Goal: Task Accomplishment & Management: Manage account settings

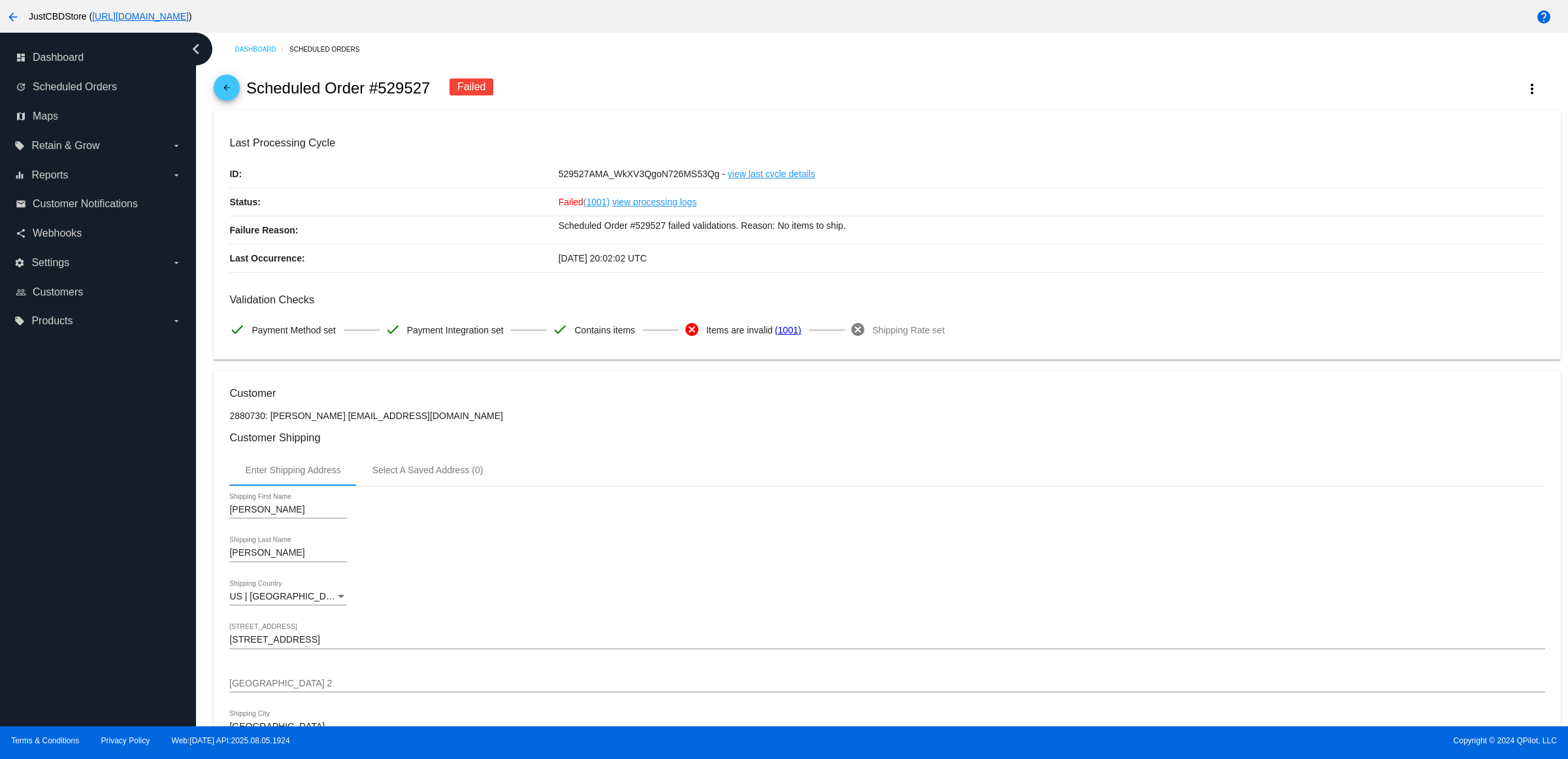
click at [220, 93] on link "arrow_back" at bounding box center [227, 88] width 26 height 26
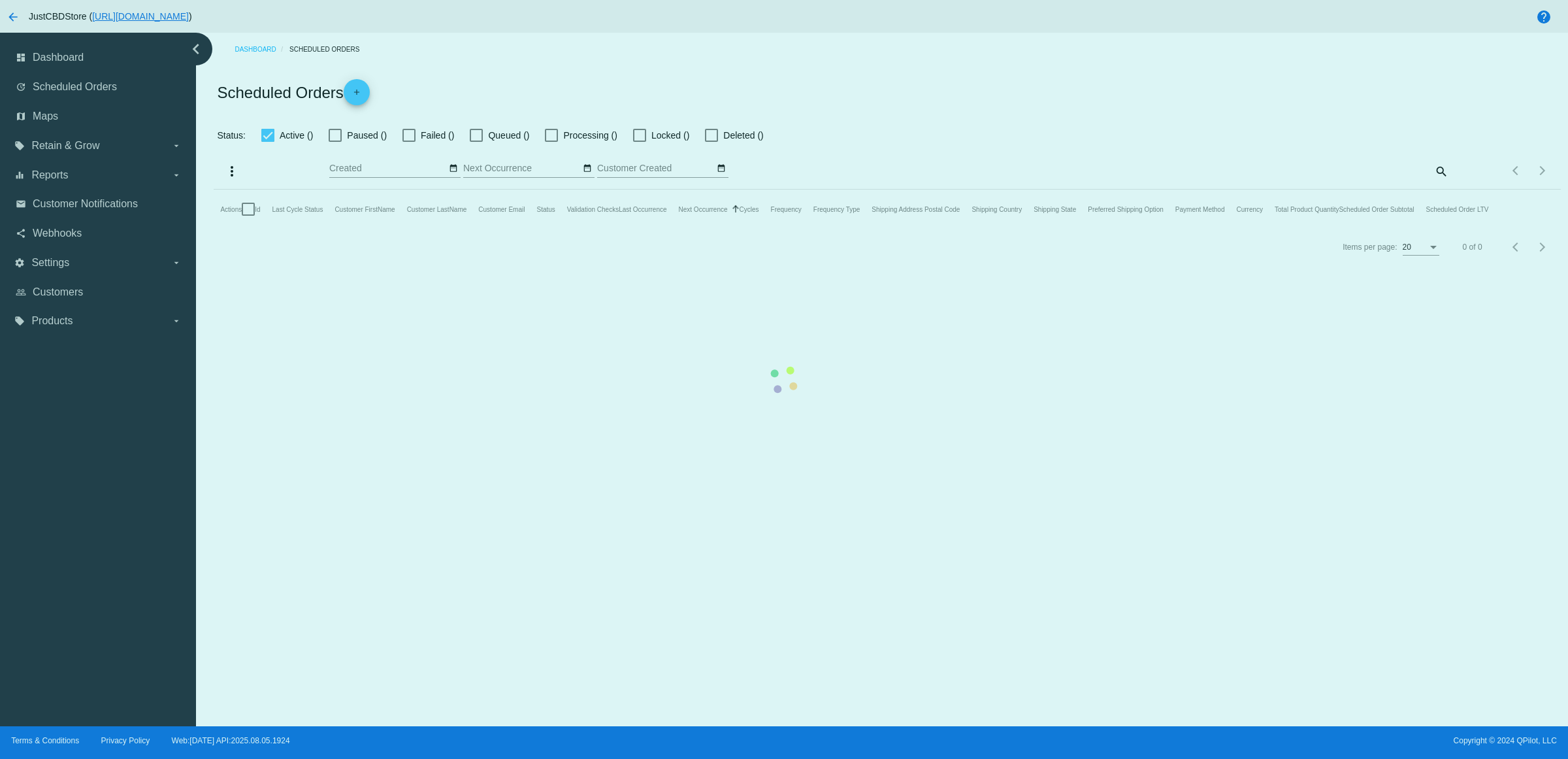
checkbox input "true"
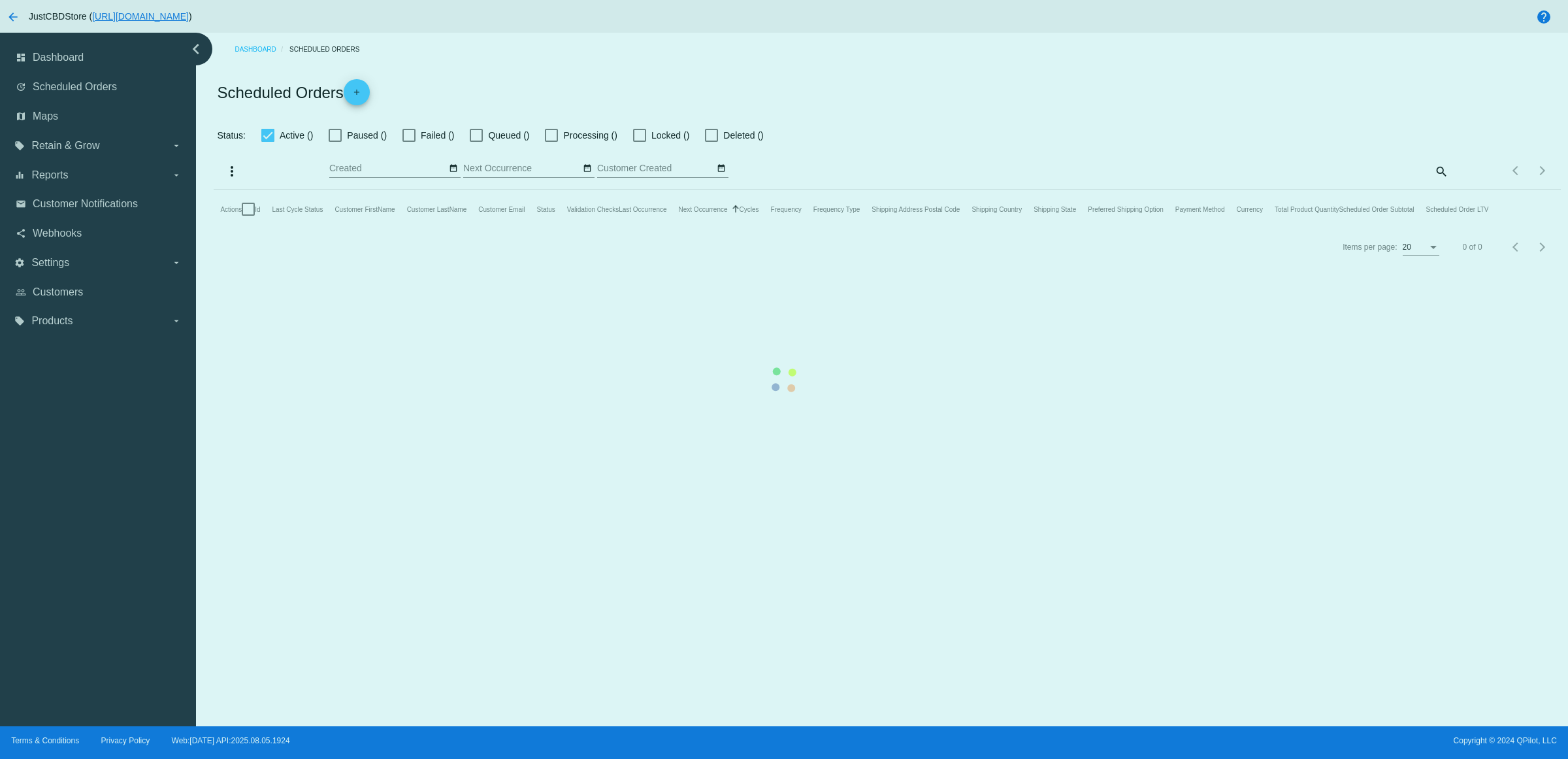
checkbox input "true"
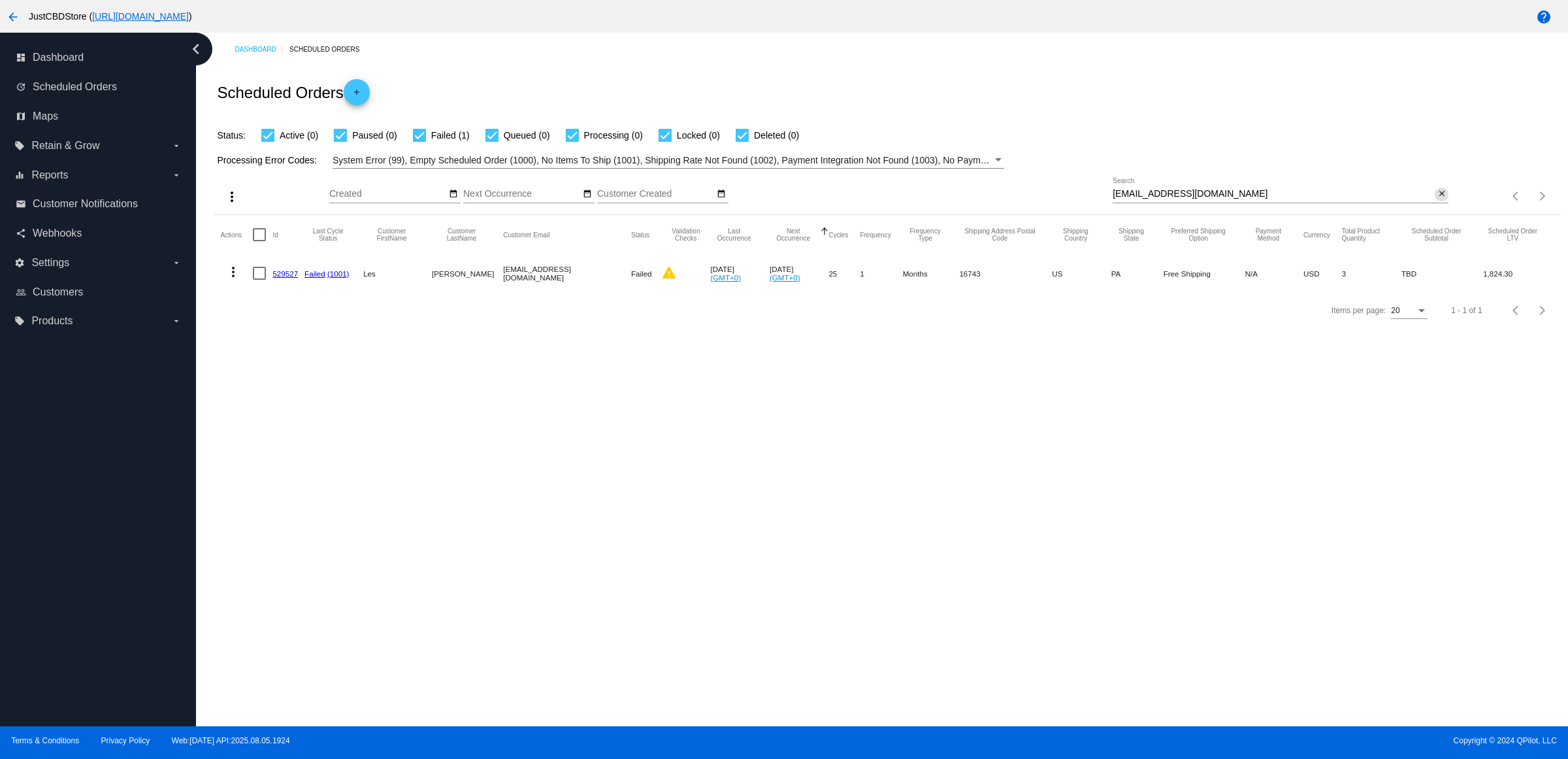
click at [1437, 200] on mat-icon "close" at bounding box center [1442, 194] width 9 height 11
click at [1433, 206] on mat-icon "search" at bounding box center [1440, 196] width 16 height 20
click at [1432, 203] on div "Search" at bounding box center [1281, 190] width 336 height 26
paste input "[EMAIL_ADDRESS][DOMAIN_NAME]"
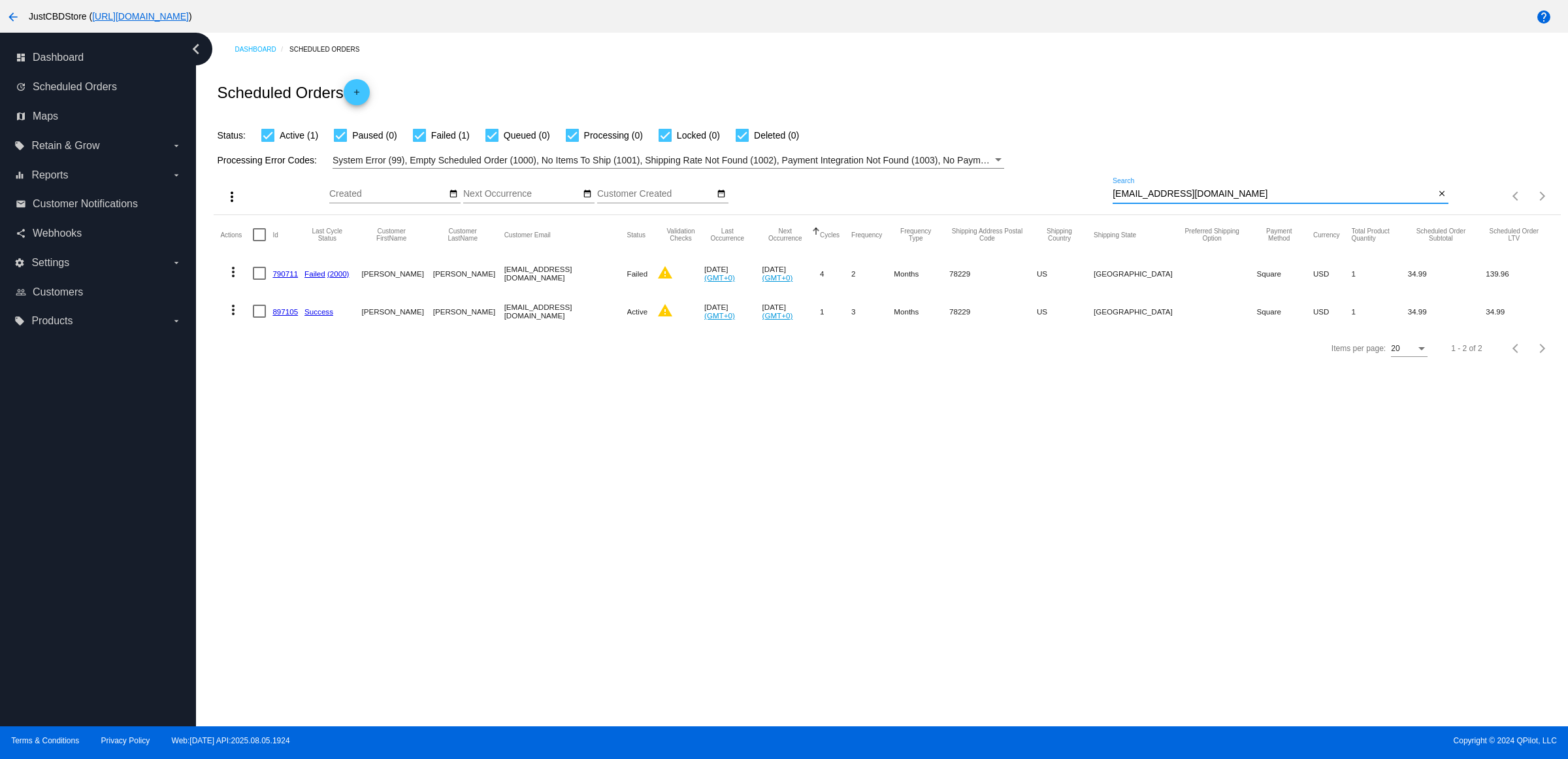
type input "[EMAIL_ADDRESS][DOMAIN_NAME]"
click at [289, 316] on link "897105" at bounding box center [285, 311] width 26 height 9
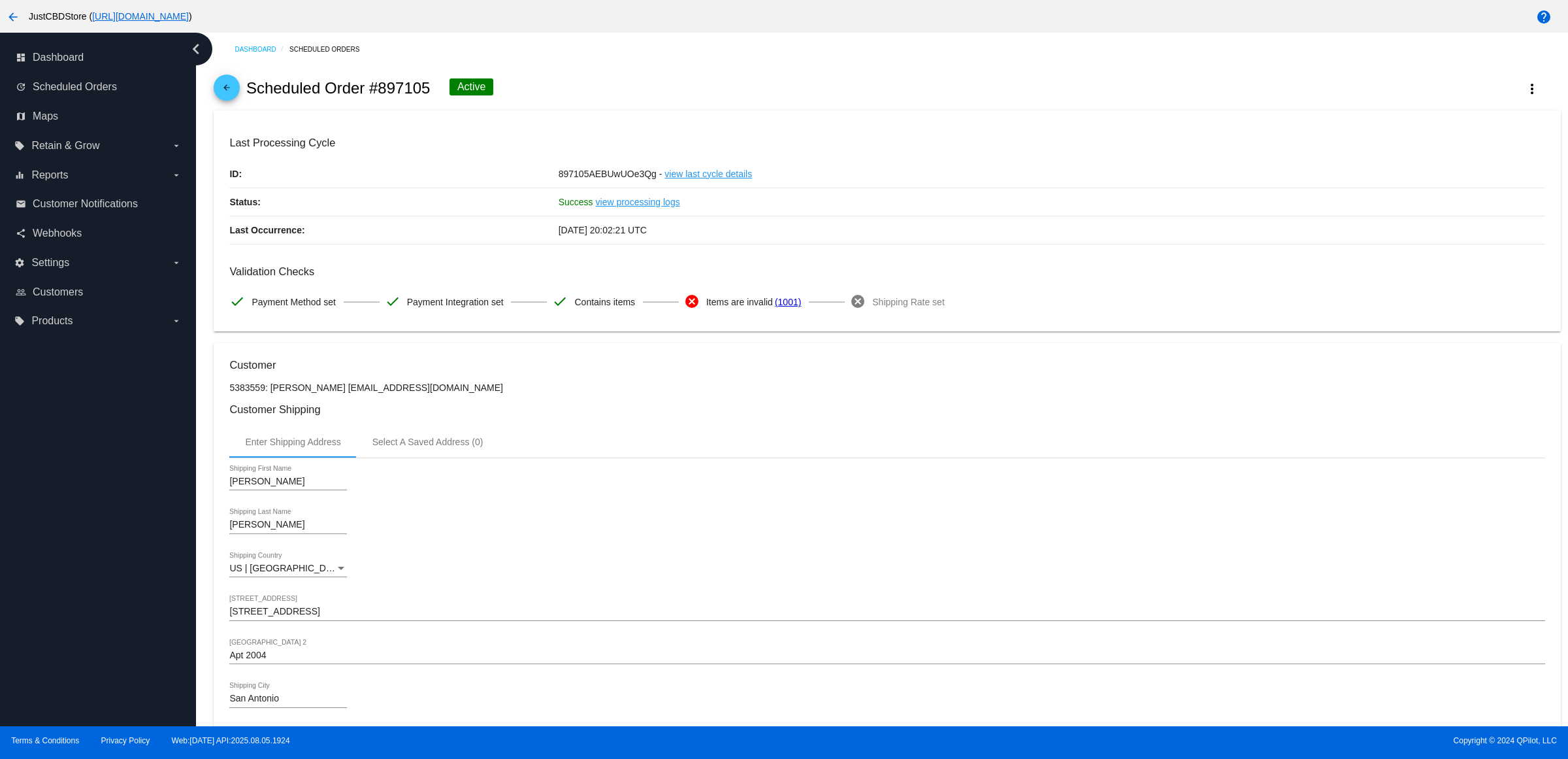
click at [1041, 235] on div "[DATE] 20:02:21 UTC" at bounding box center [1051, 230] width 987 height 28
click at [240, 100] on link "arrow_back" at bounding box center [227, 88] width 26 height 26
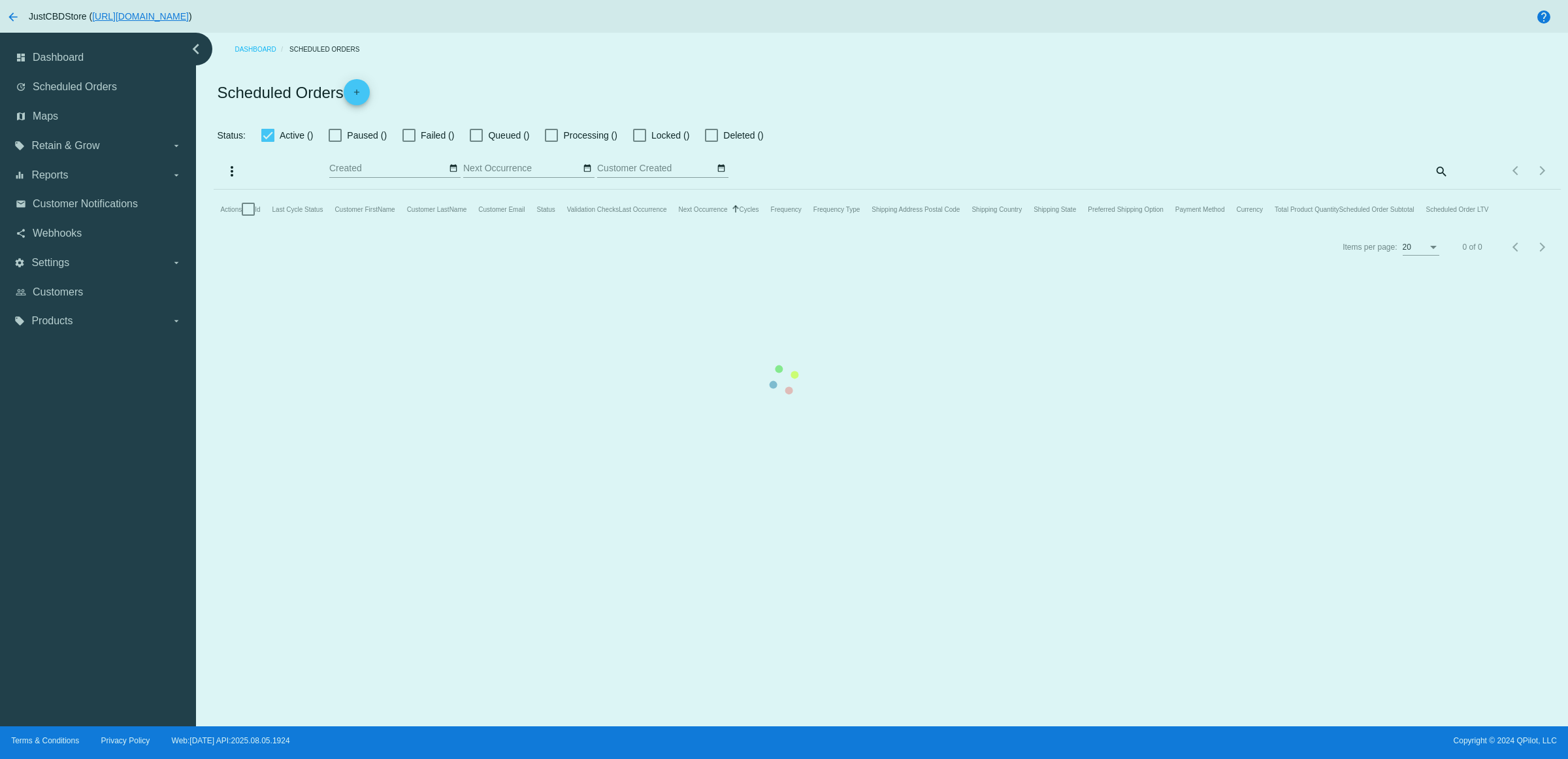
checkbox input "true"
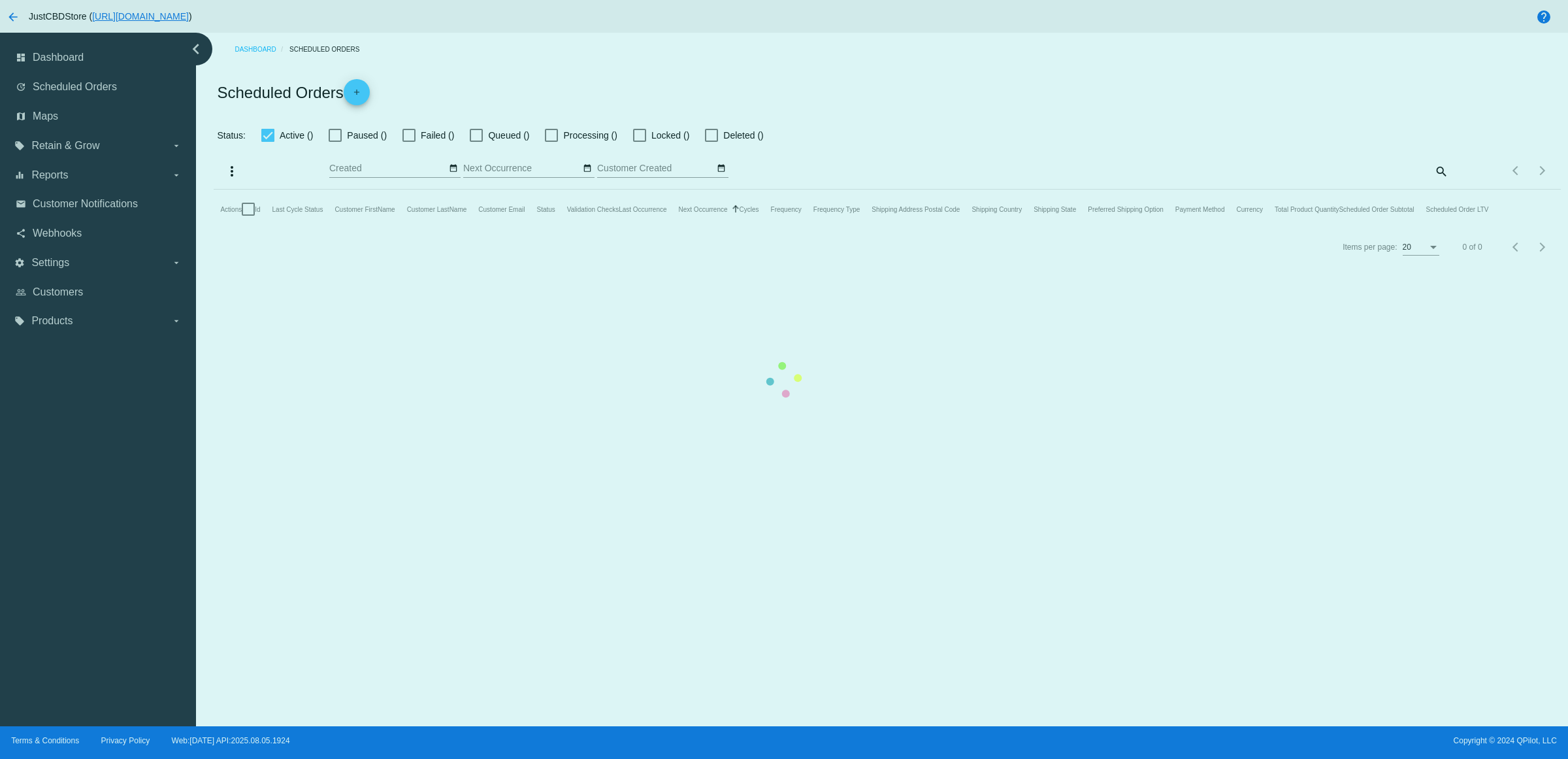
checkbox input "true"
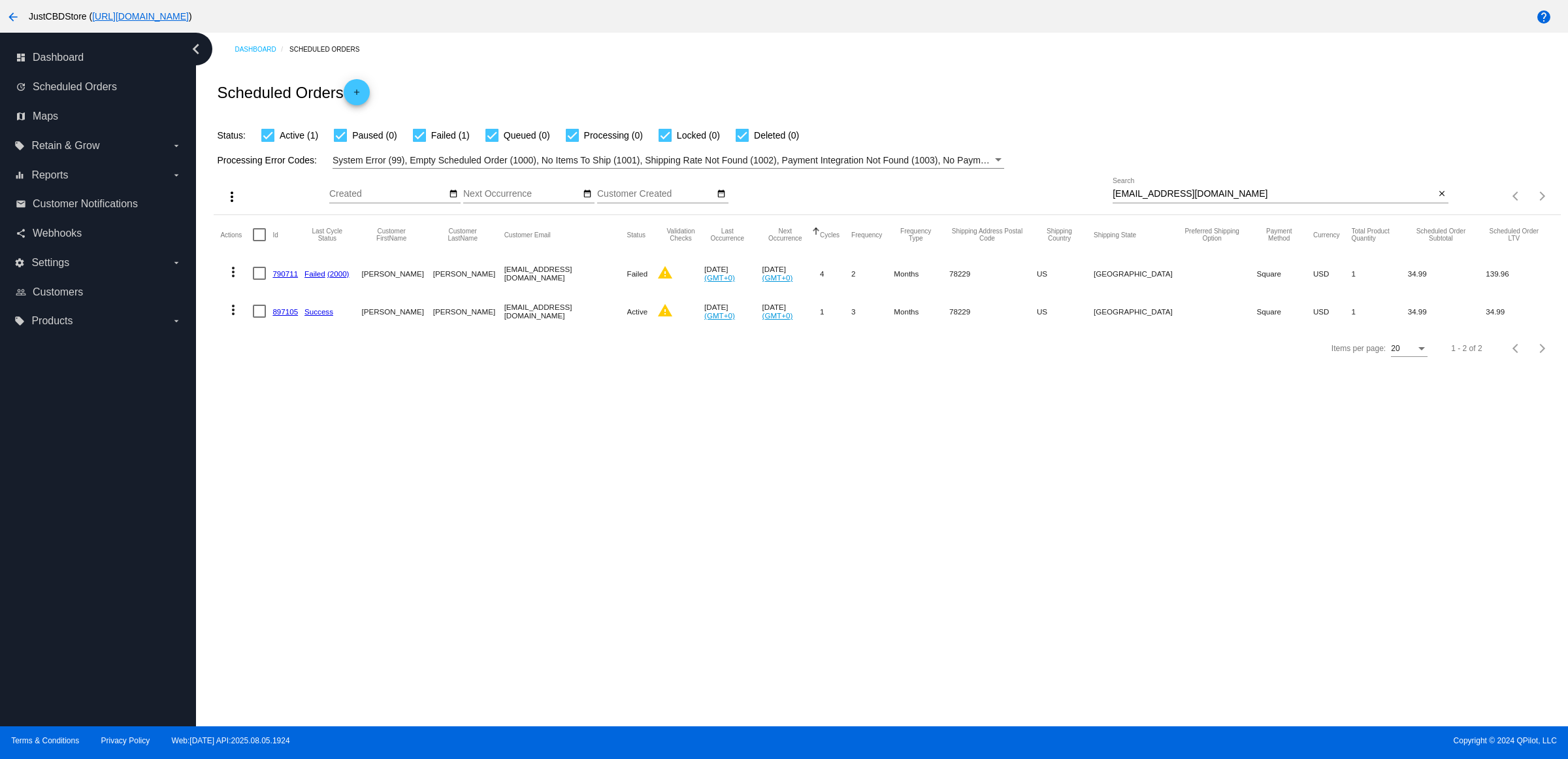
click at [291, 278] on link "790711" at bounding box center [285, 273] width 26 height 9
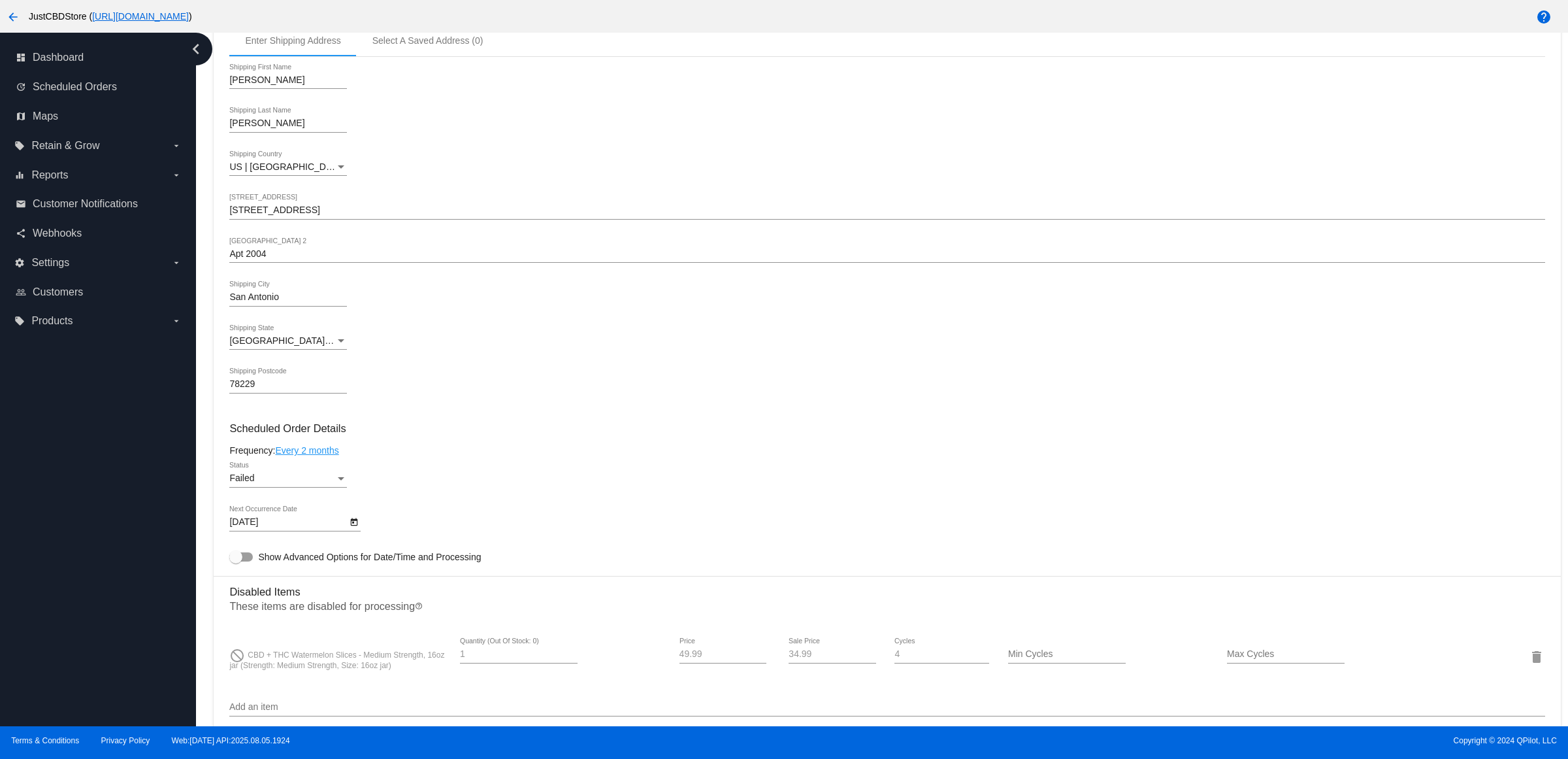
scroll to position [654, 0]
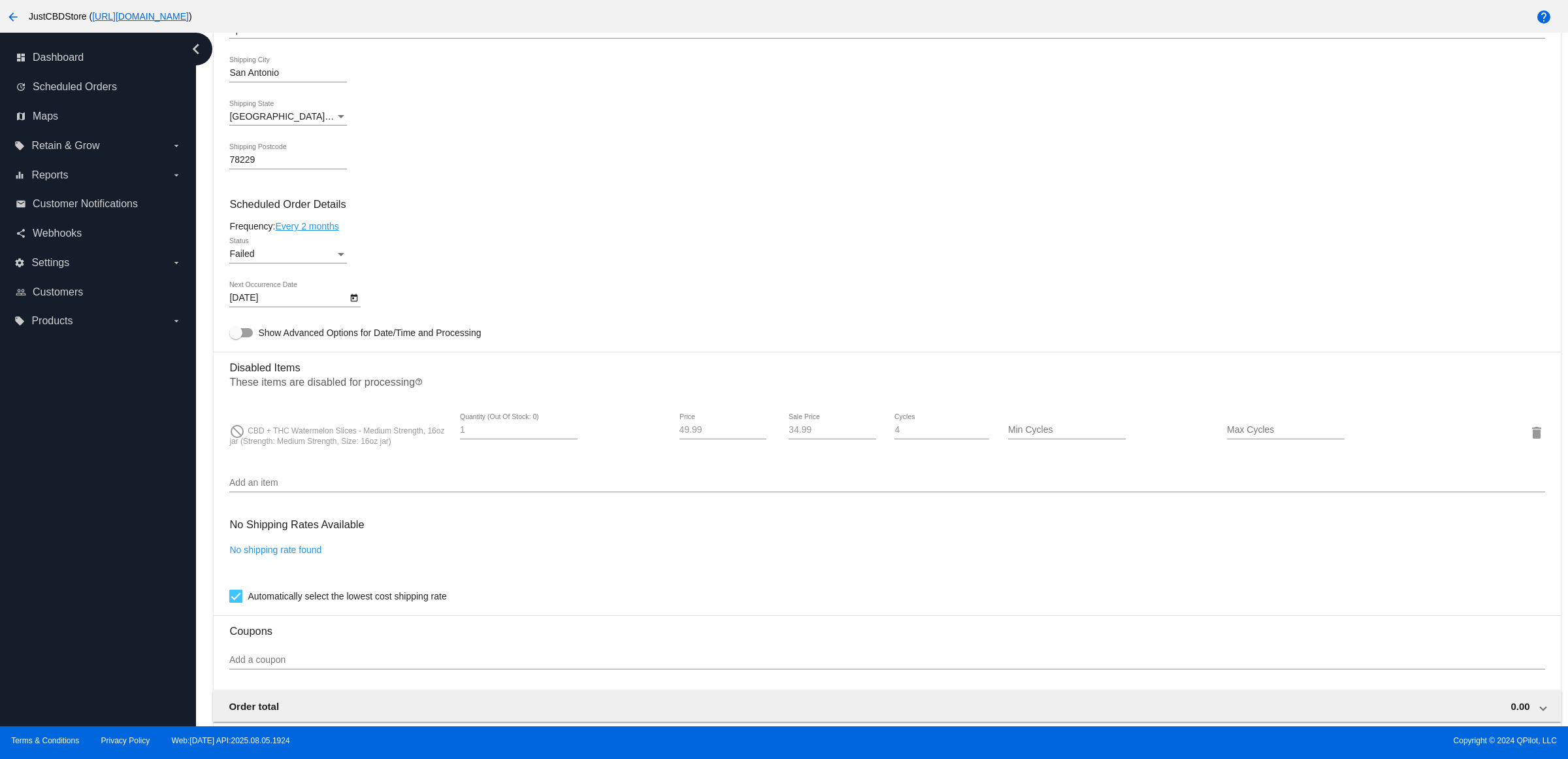
click at [355, 306] on icon "Open calendar" at bounding box center [354, 298] width 9 height 16
click at [519, 263] on div at bounding box center [784, 380] width 1568 height 759
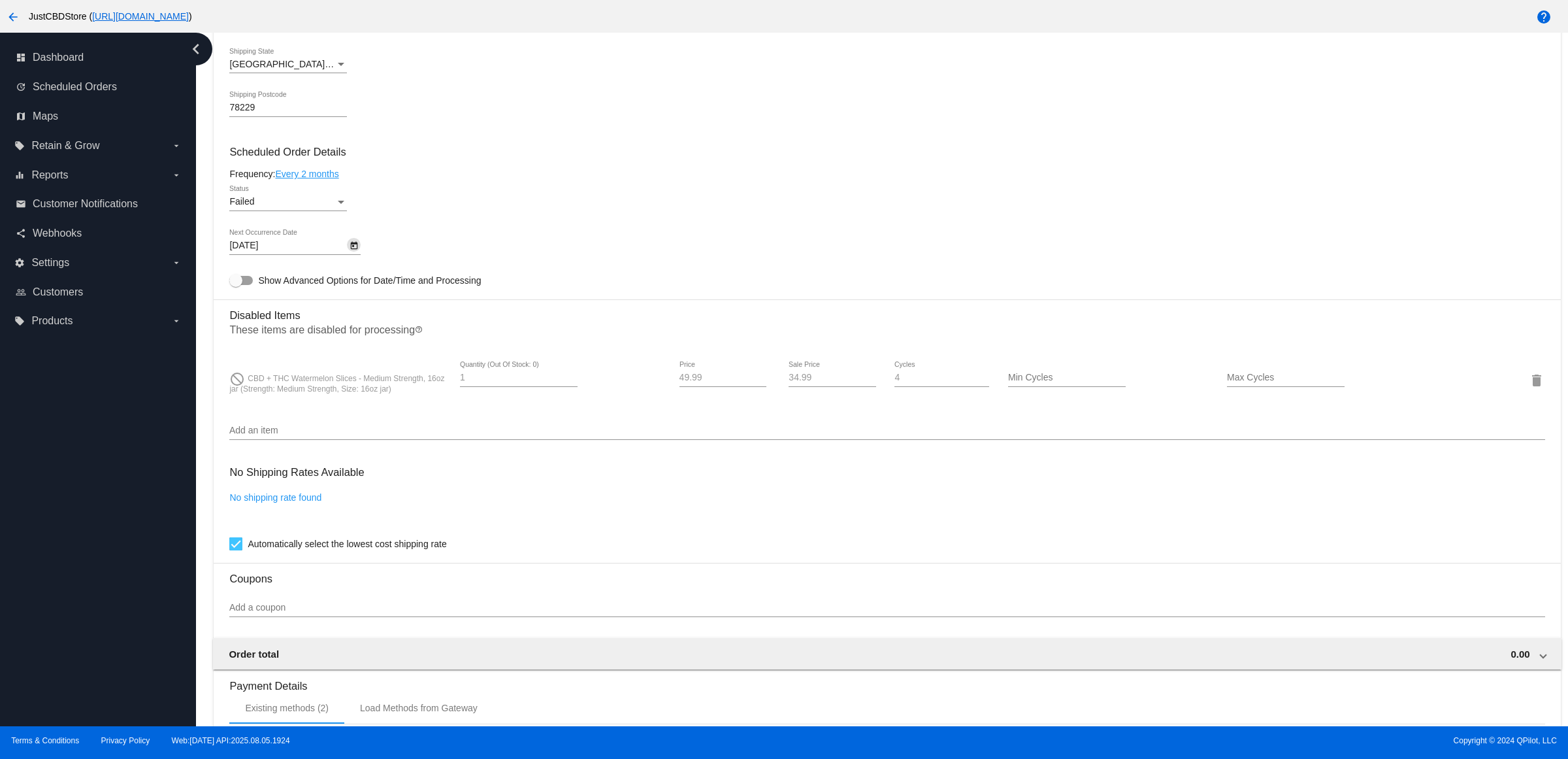
scroll to position [1008, 0]
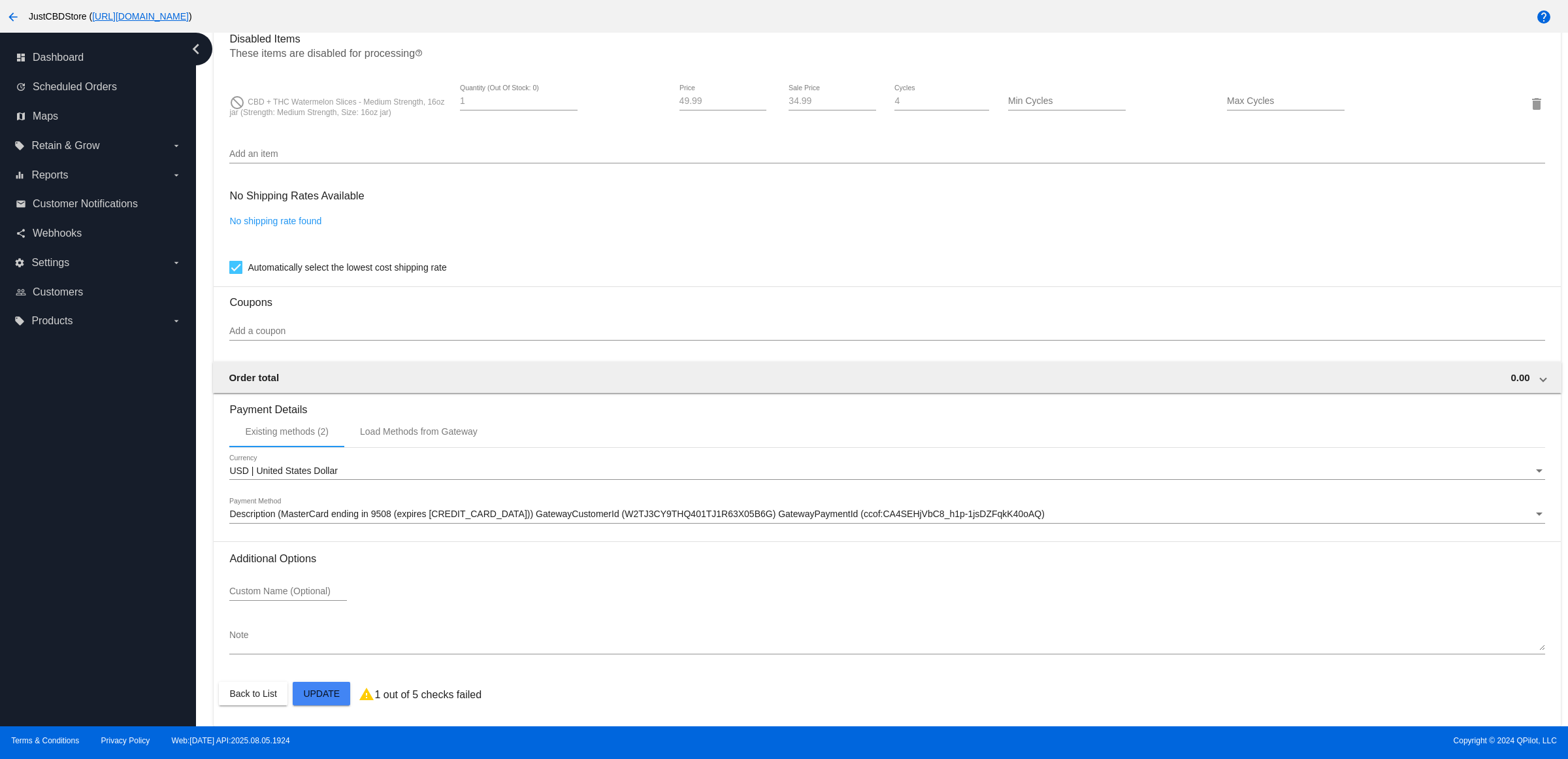
drag, startPoint x: 493, startPoint y: 521, endPoint x: 486, endPoint y: 530, distance: 11.4
click at [490, 530] on div "Description (MasterCard ending in 9508 (expires [CREDIT_CARD_DATA])) GatewayCus…" at bounding box center [887, 516] width 1315 height 37
click at [494, 518] on span "Description (MasterCard ending in 9508 (expires [CREDIT_CARD_DATA])) GatewayCus…" at bounding box center [637, 514] width 815 height 11
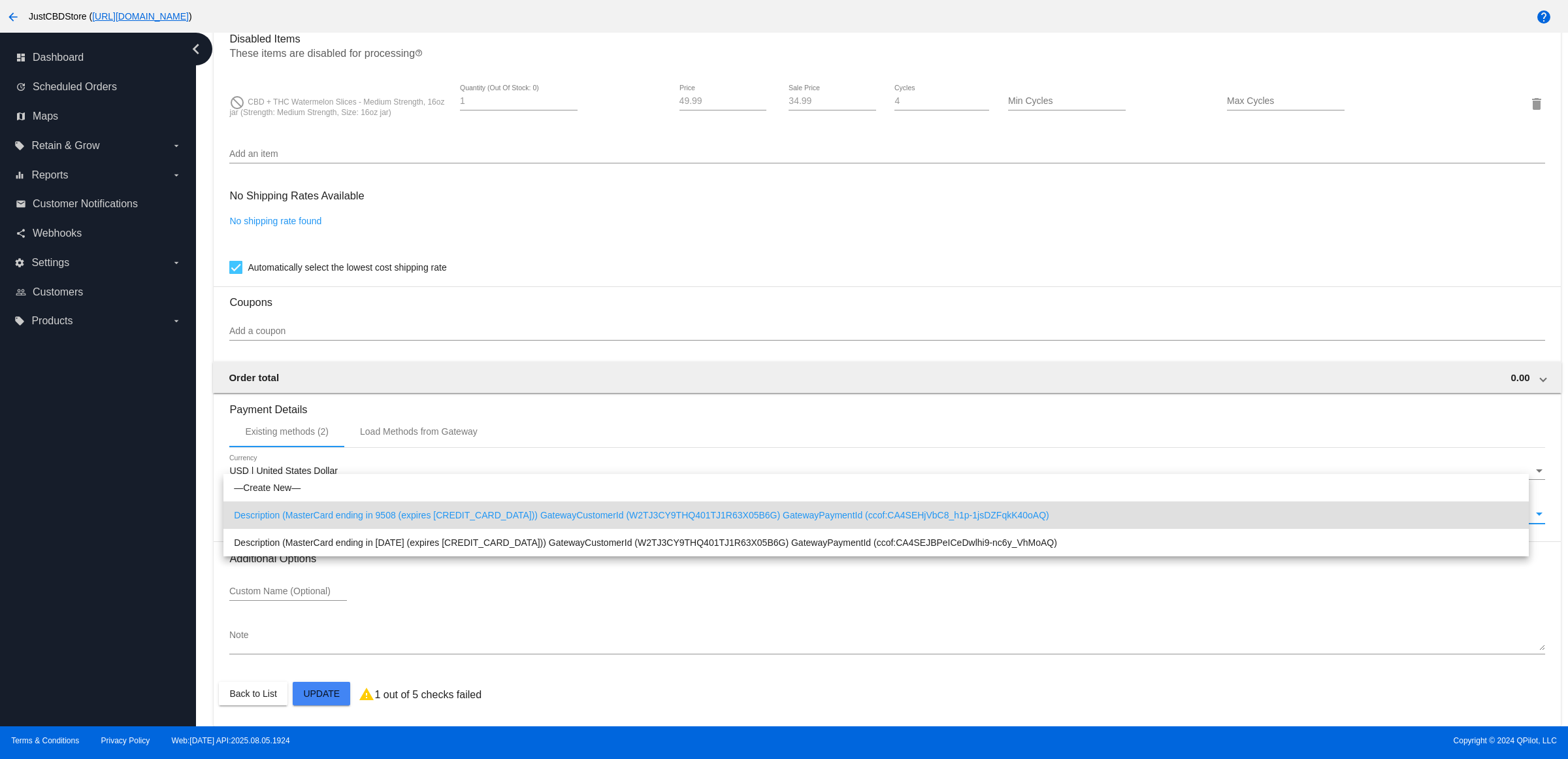
click at [491, 516] on span "Description (MasterCard ending in 9508 (expires [CREDIT_CARD_DATA])) GatewayCus…" at bounding box center [876, 515] width 1285 height 28
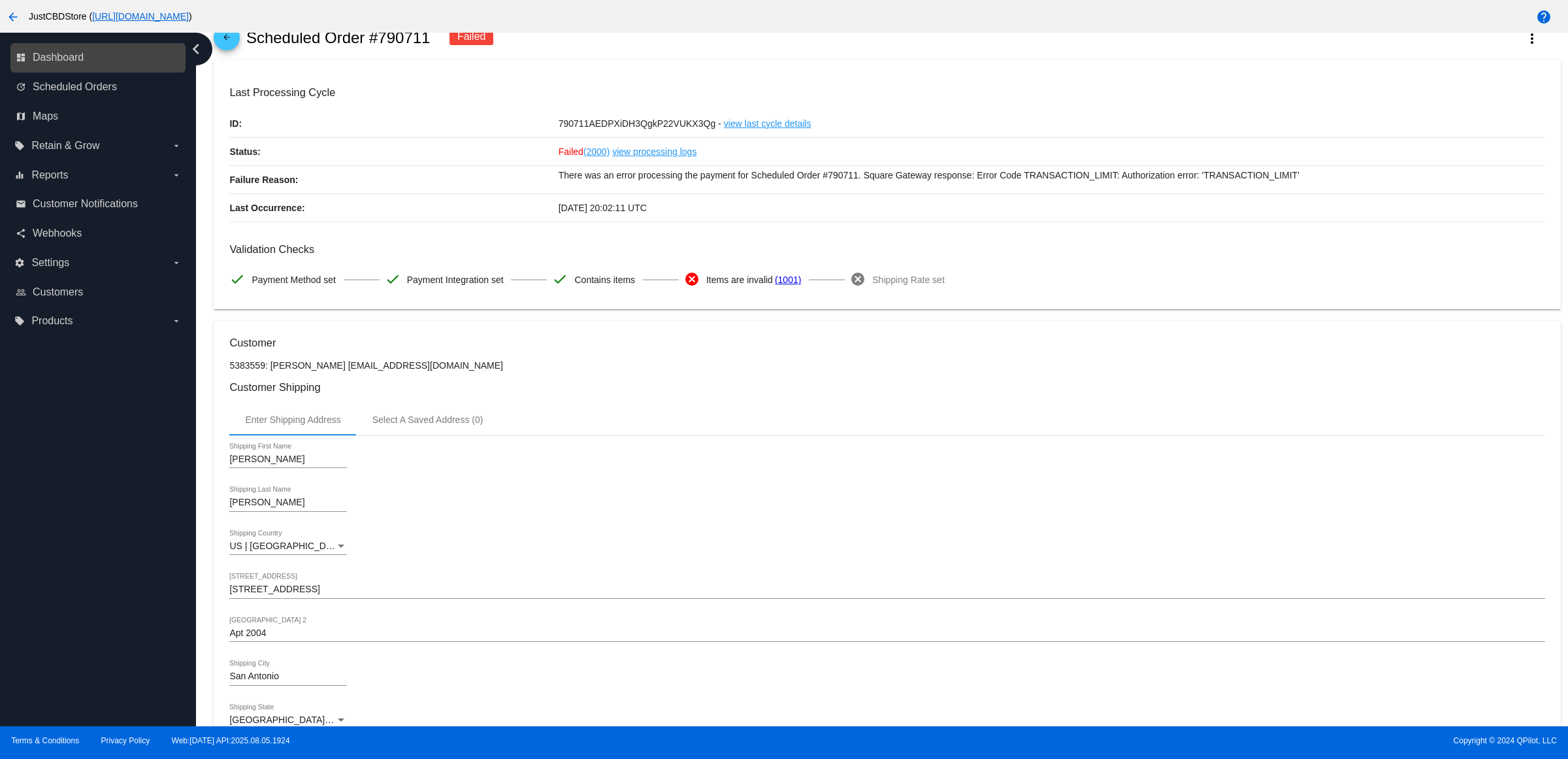
scroll to position [0, 0]
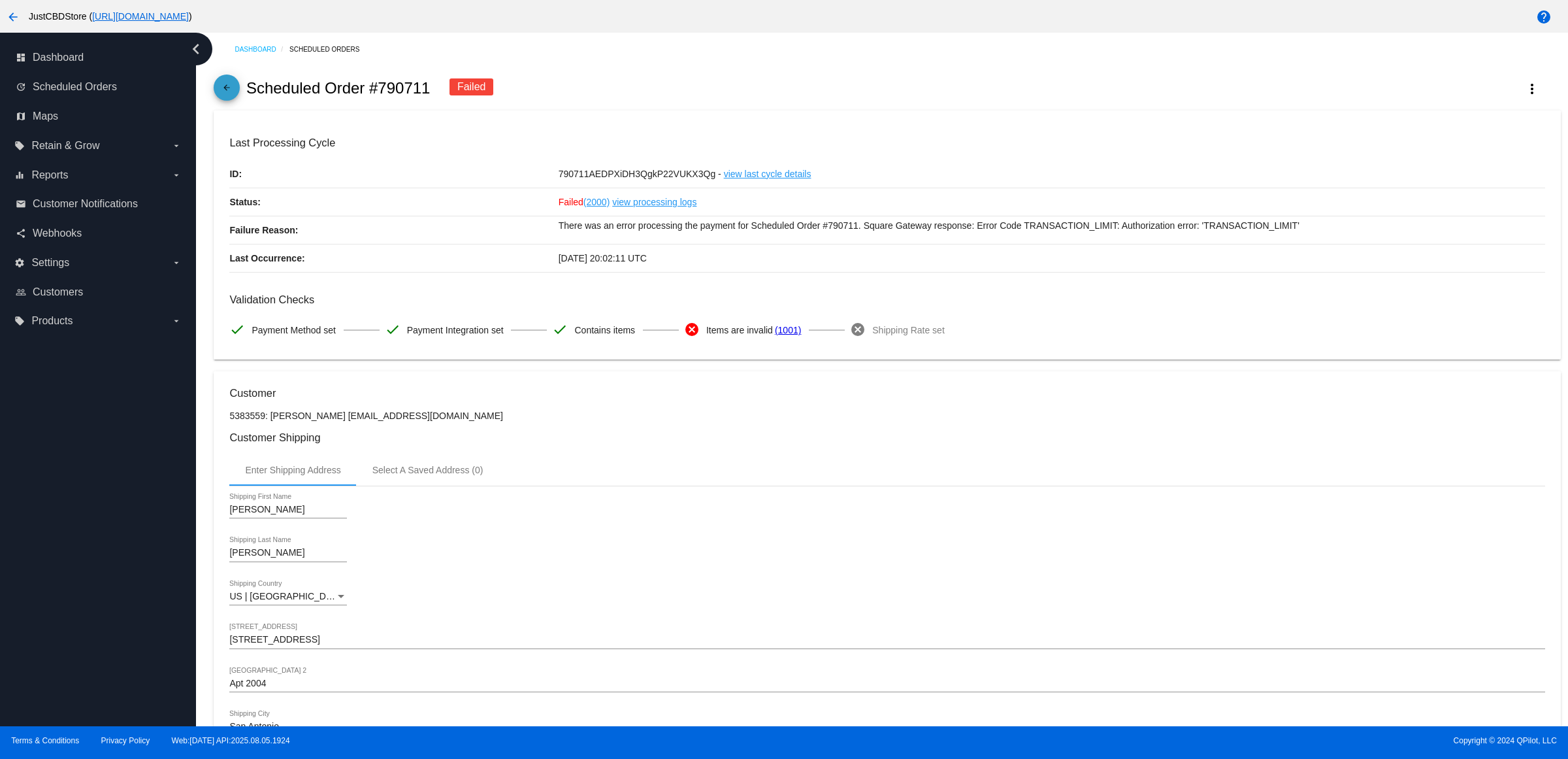
click at [235, 99] on mat-icon "arrow_back" at bounding box center [227, 91] width 16 height 16
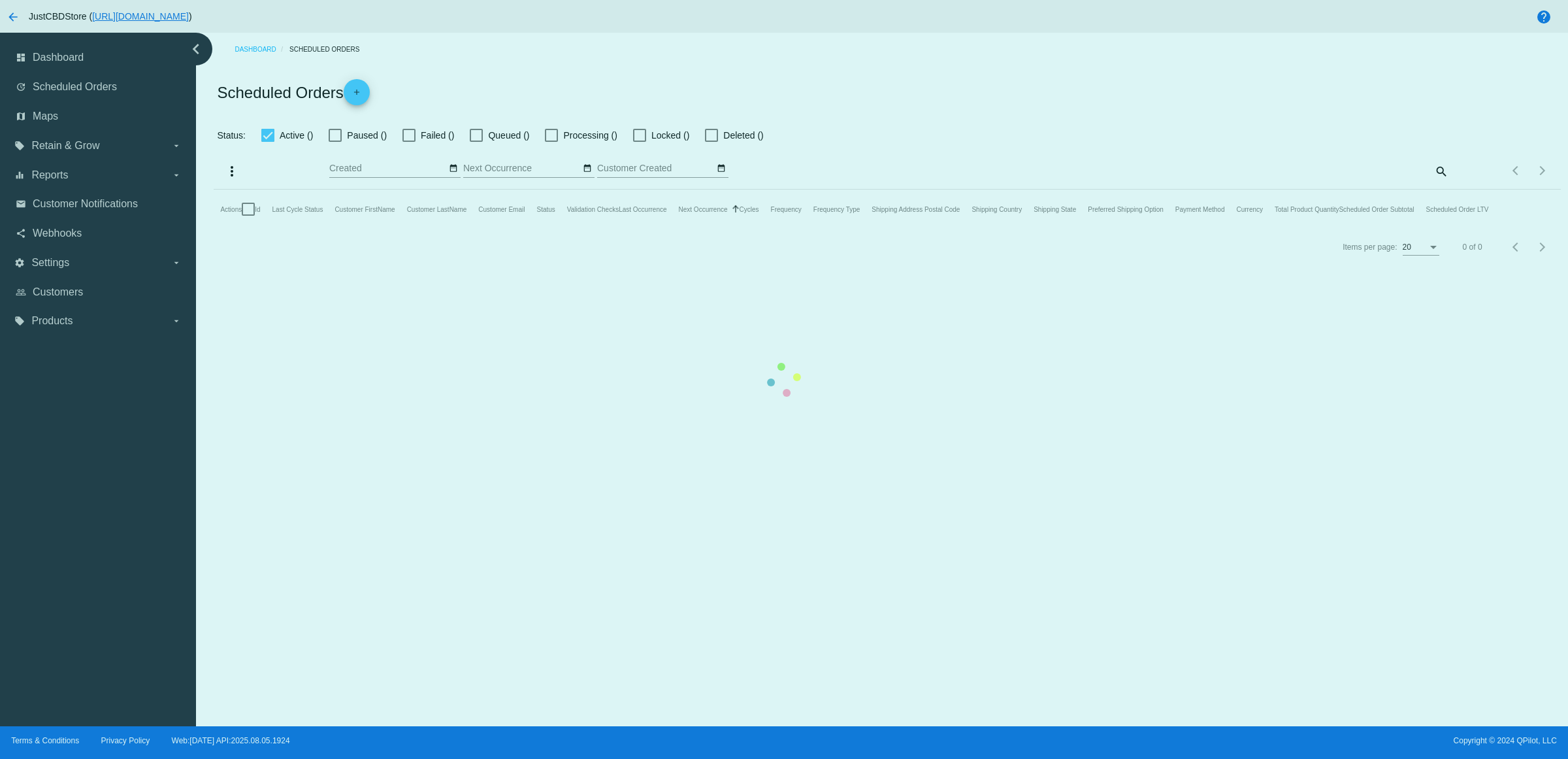
checkbox input "true"
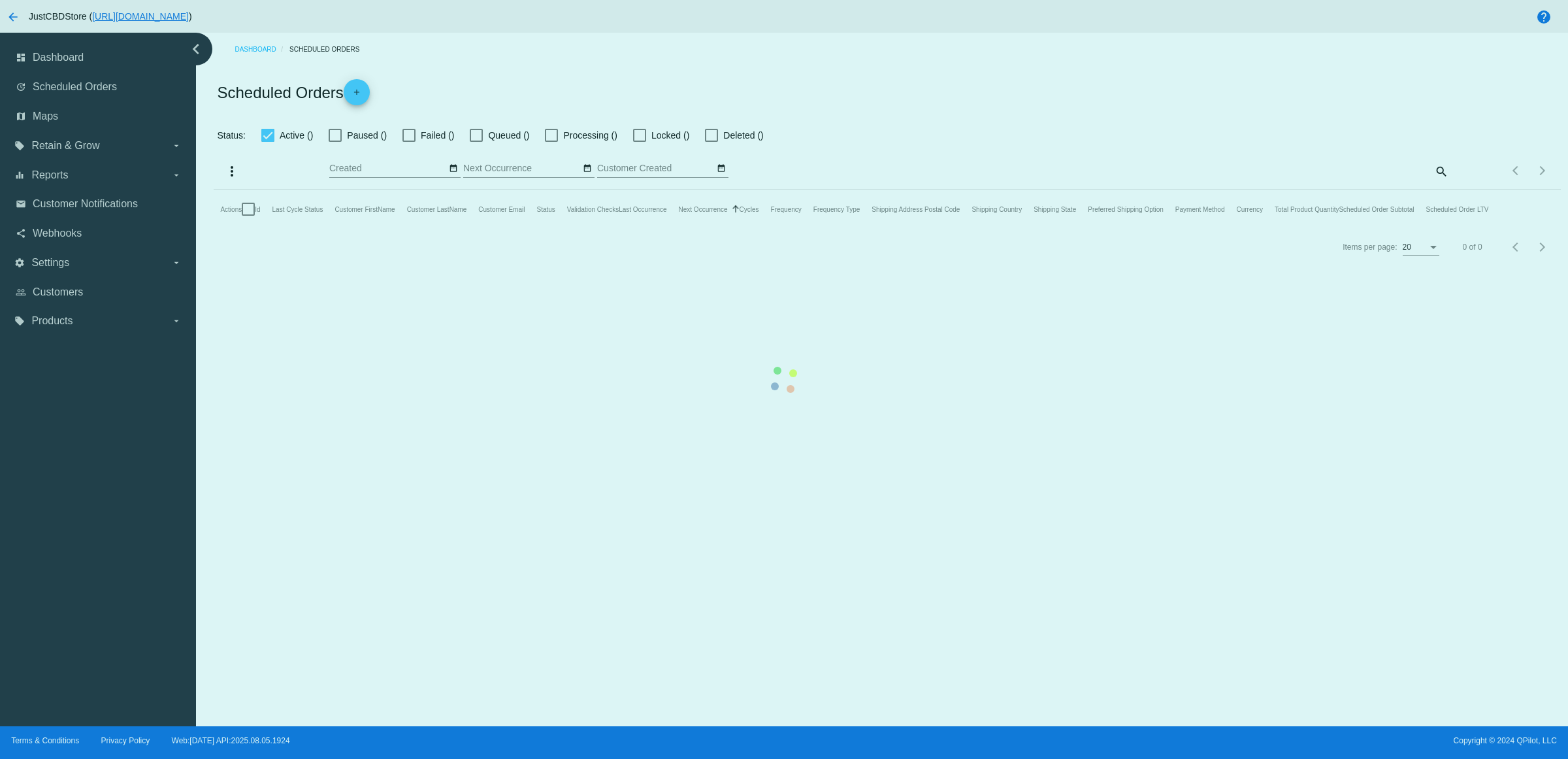
checkbox input "true"
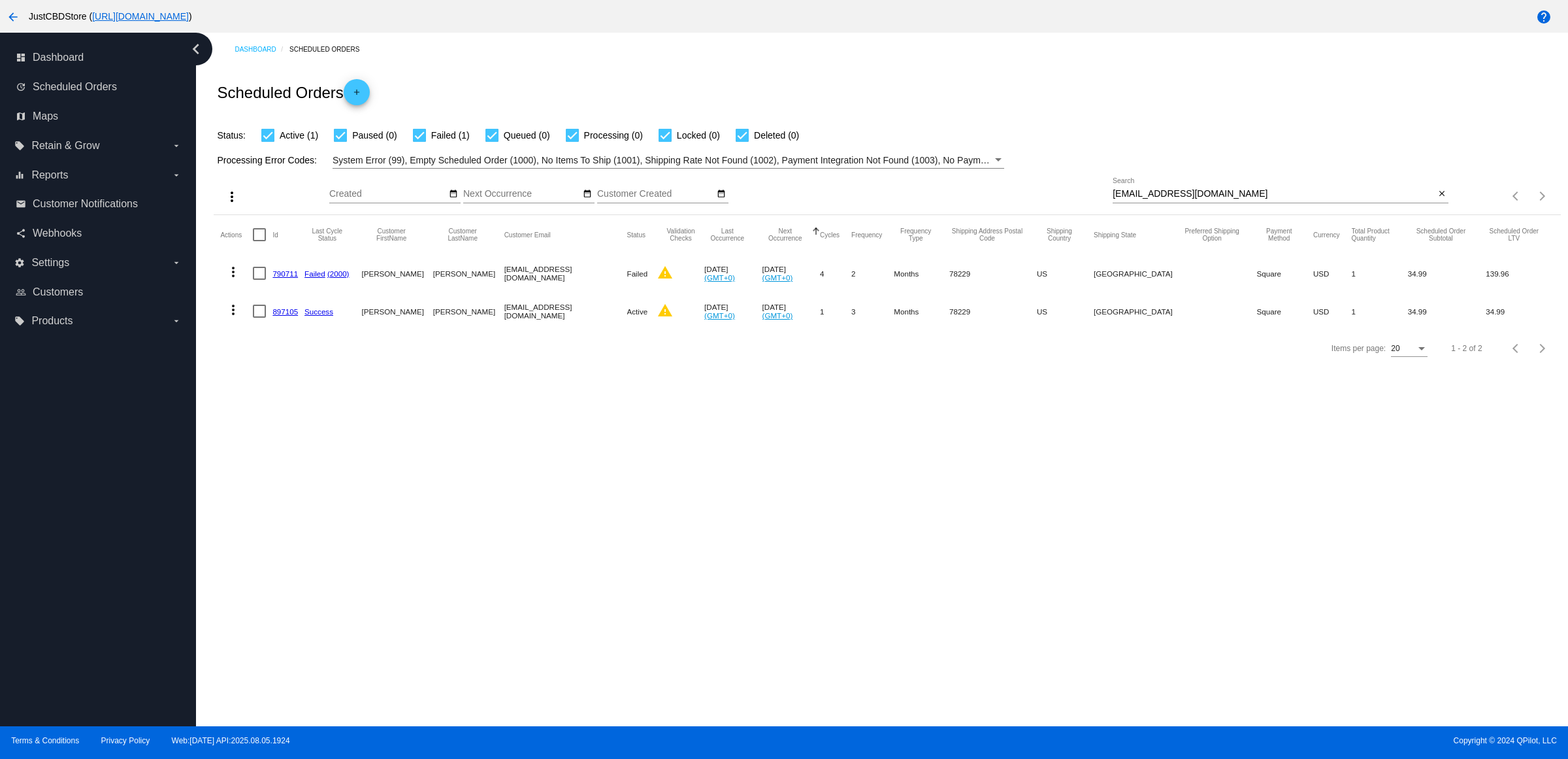
click at [292, 316] on link "897105" at bounding box center [285, 311] width 26 height 9
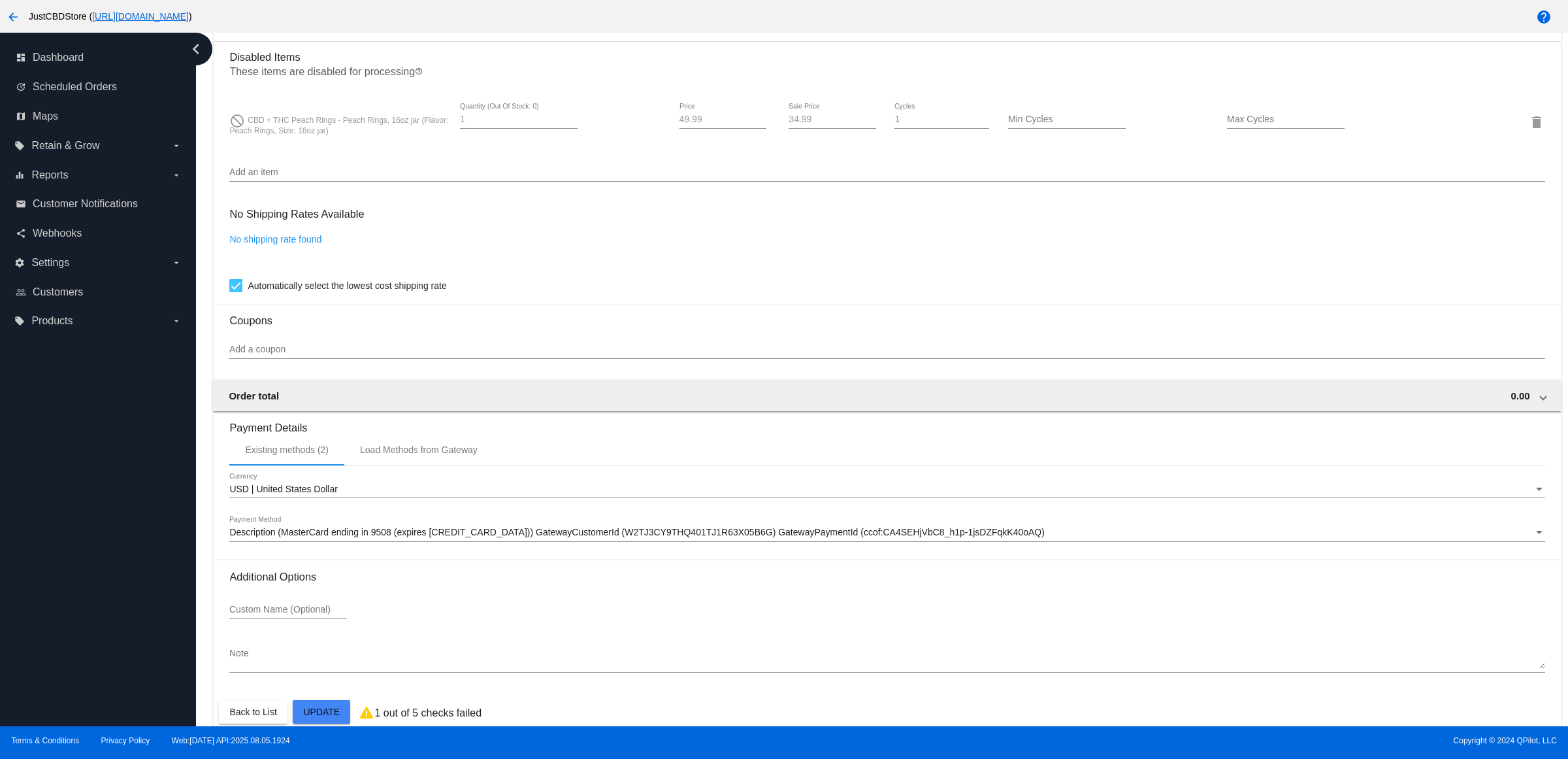
scroll to position [975, 0]
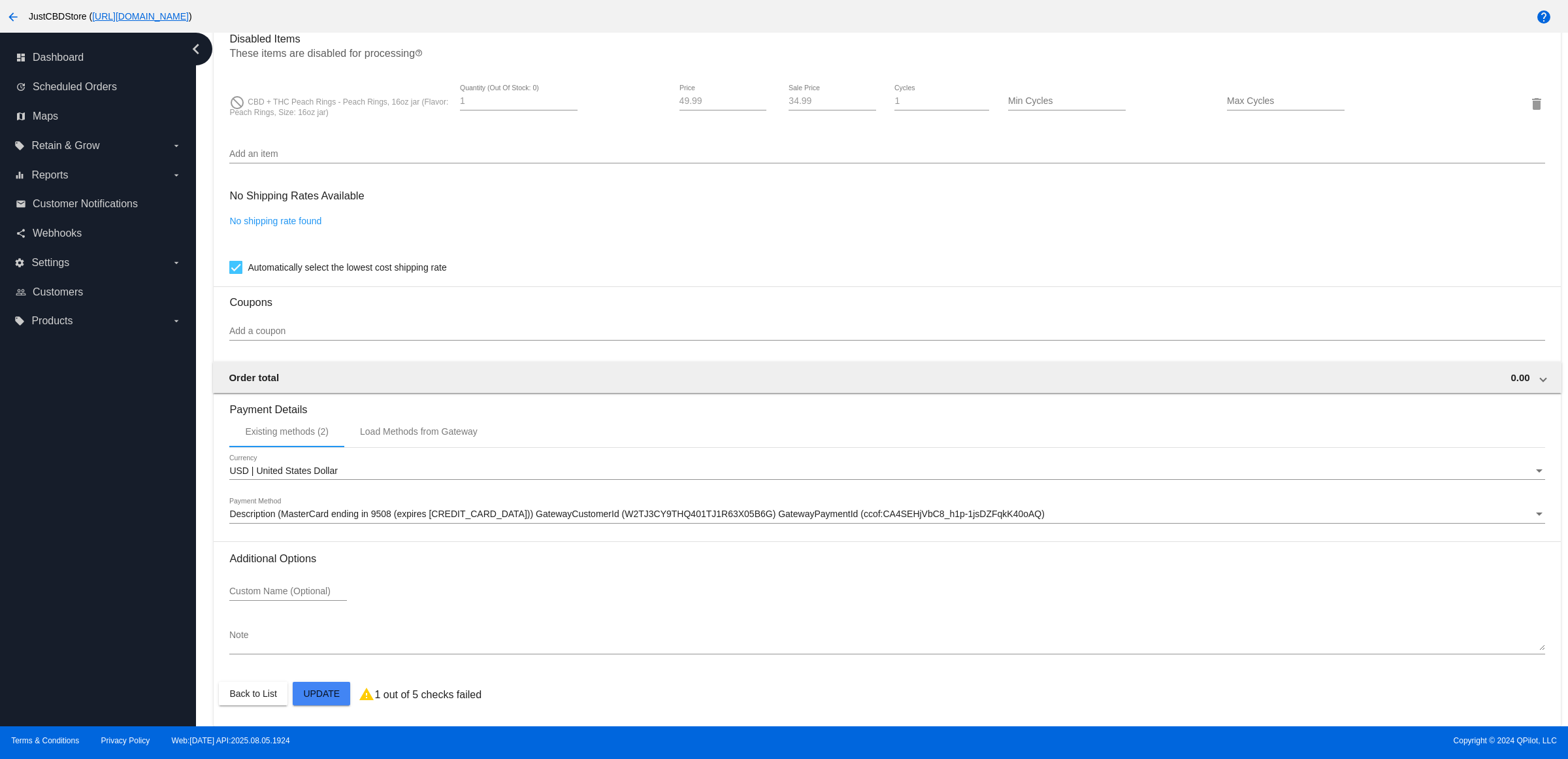
click at [521, 515] on span "Description (MasterCard ending in 9508 (expires [CREDIT_CARD_DATA])) GatewayCus…" at bounding box center [637, 514] width 815 height 11
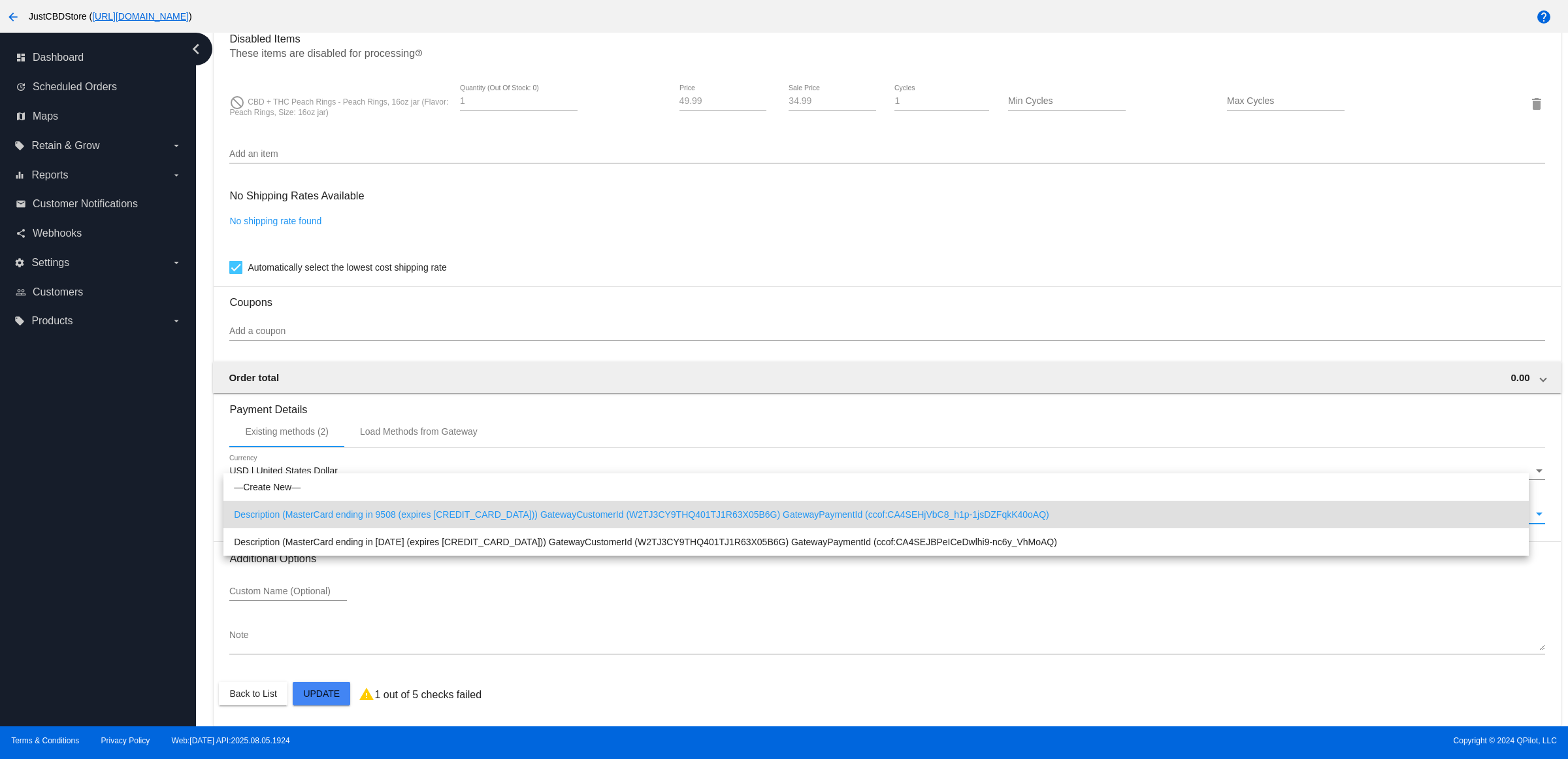
click at [521, 514] on span "Description (MasterCard ending in 9508 (expires [CREDIT_CARD_DATA])) GatewayCus…" at bounding box center [876, 514] width 1285 height 28
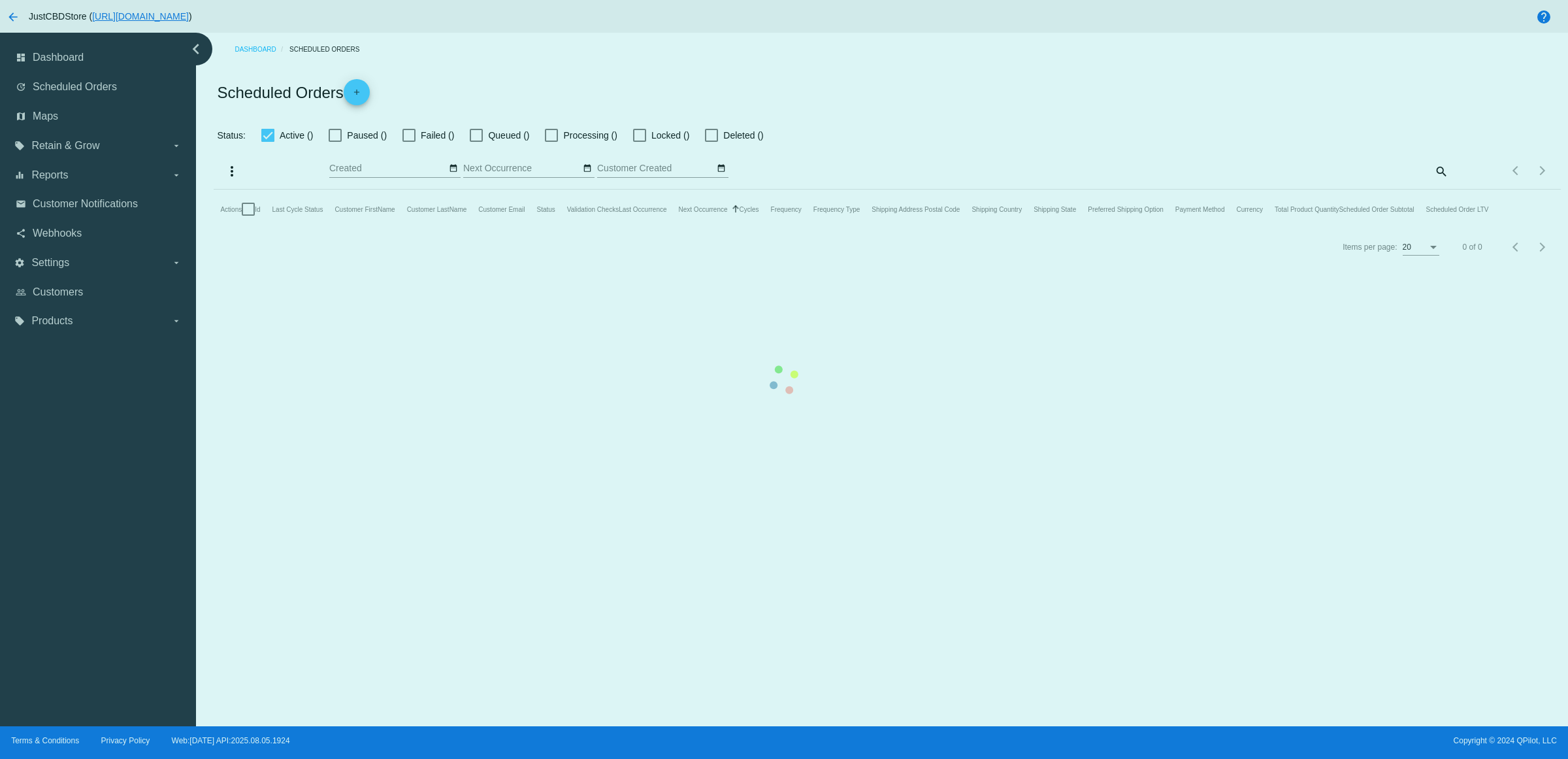
checkbox input "true"
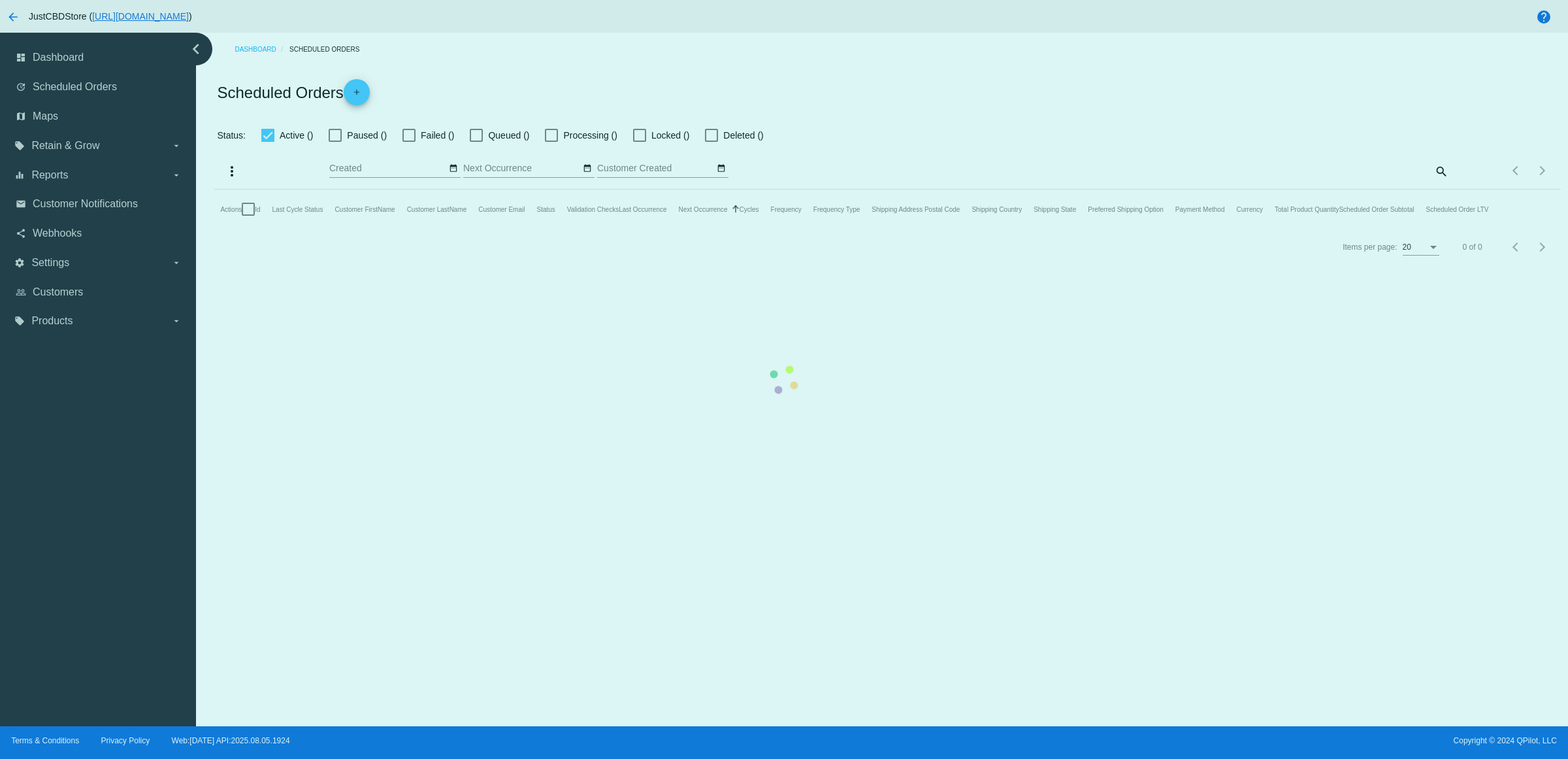
checkbox input "true"
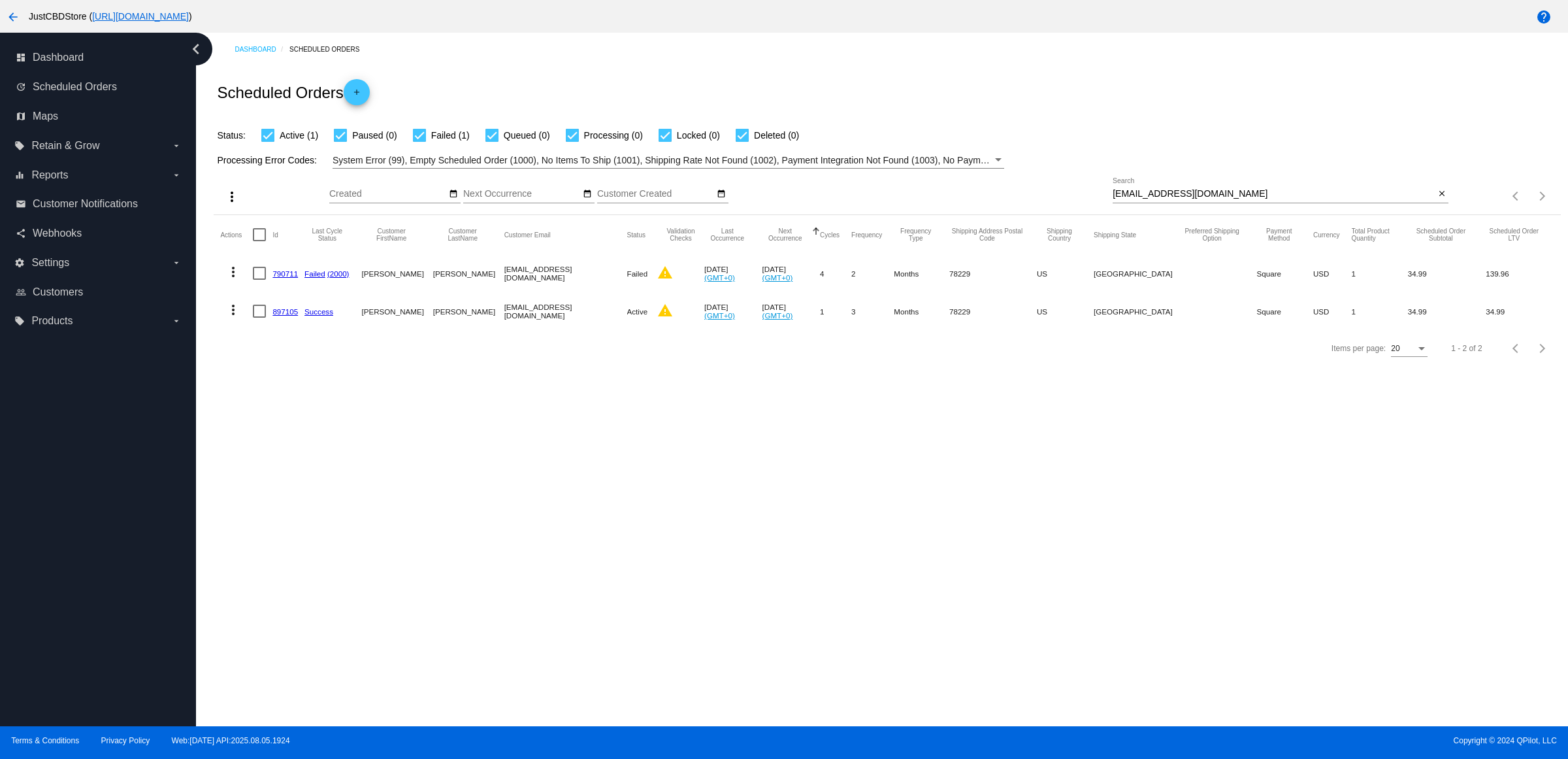
click at [294, 278] on link "790711" at bounding box center [285, 273] width 26 height 9
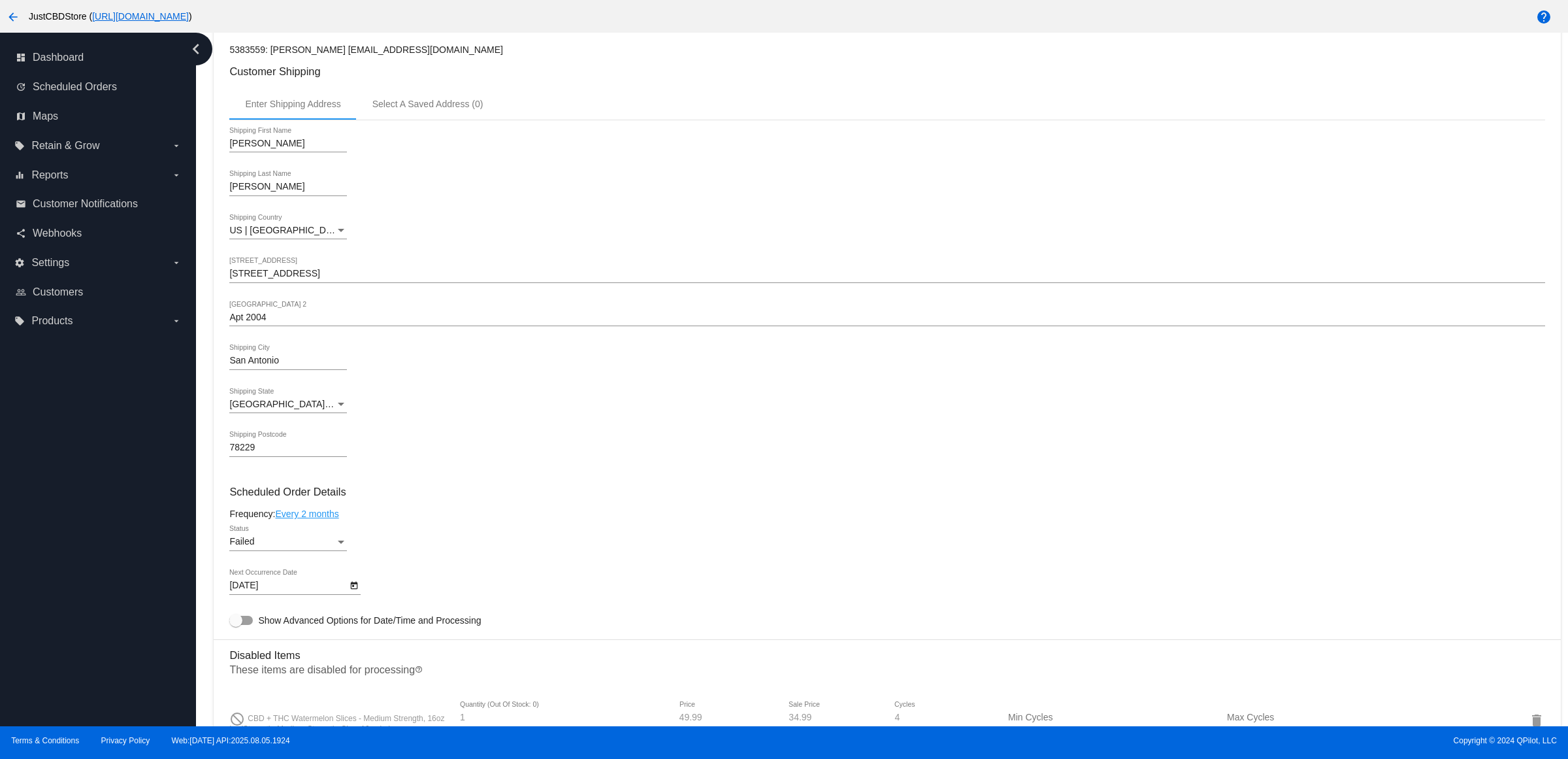
scroll to position [680, 0]
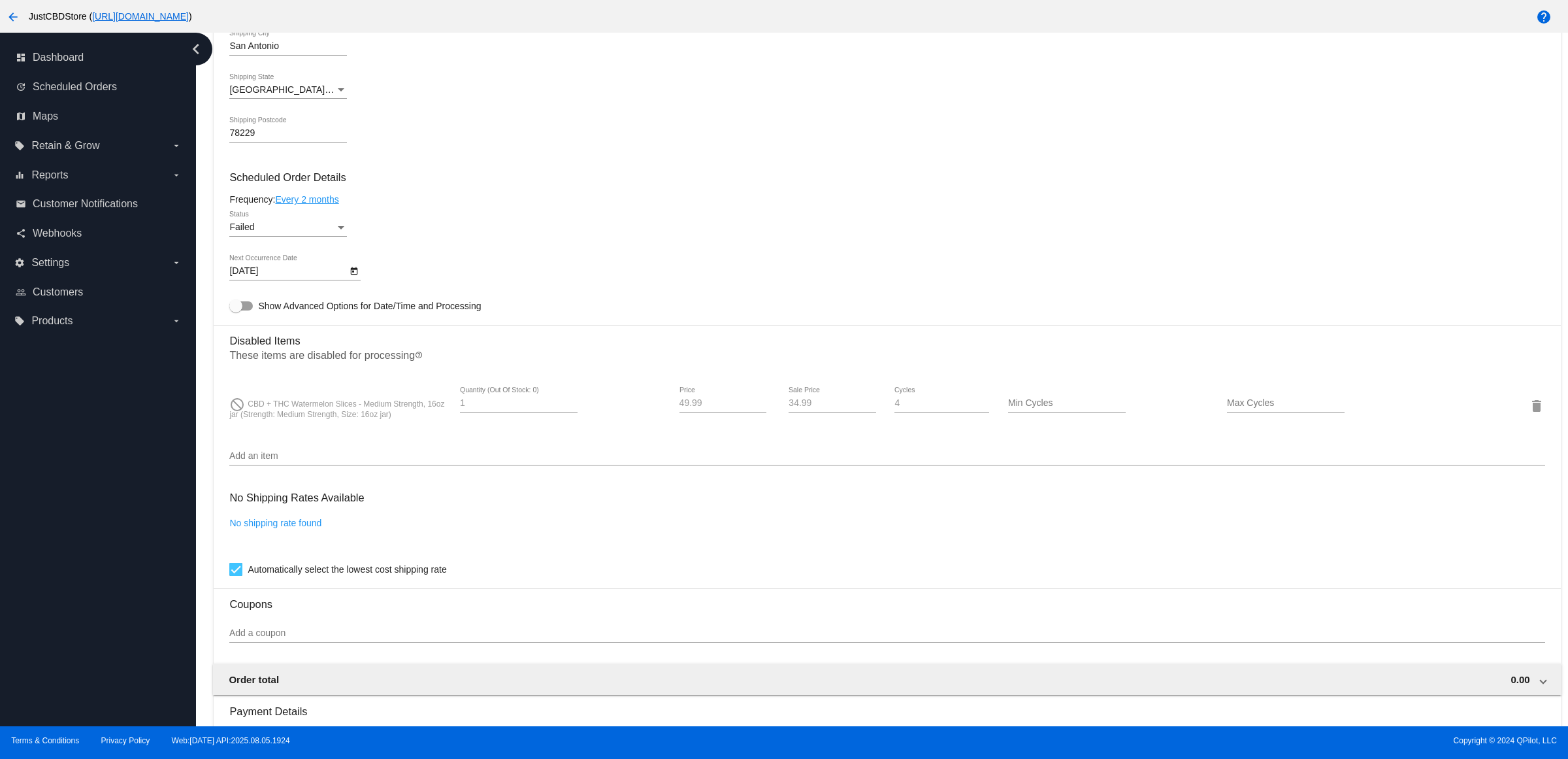
click at [357, 279] on icon "Open calendar" at bounding box center [354, 271] width 9 height 16
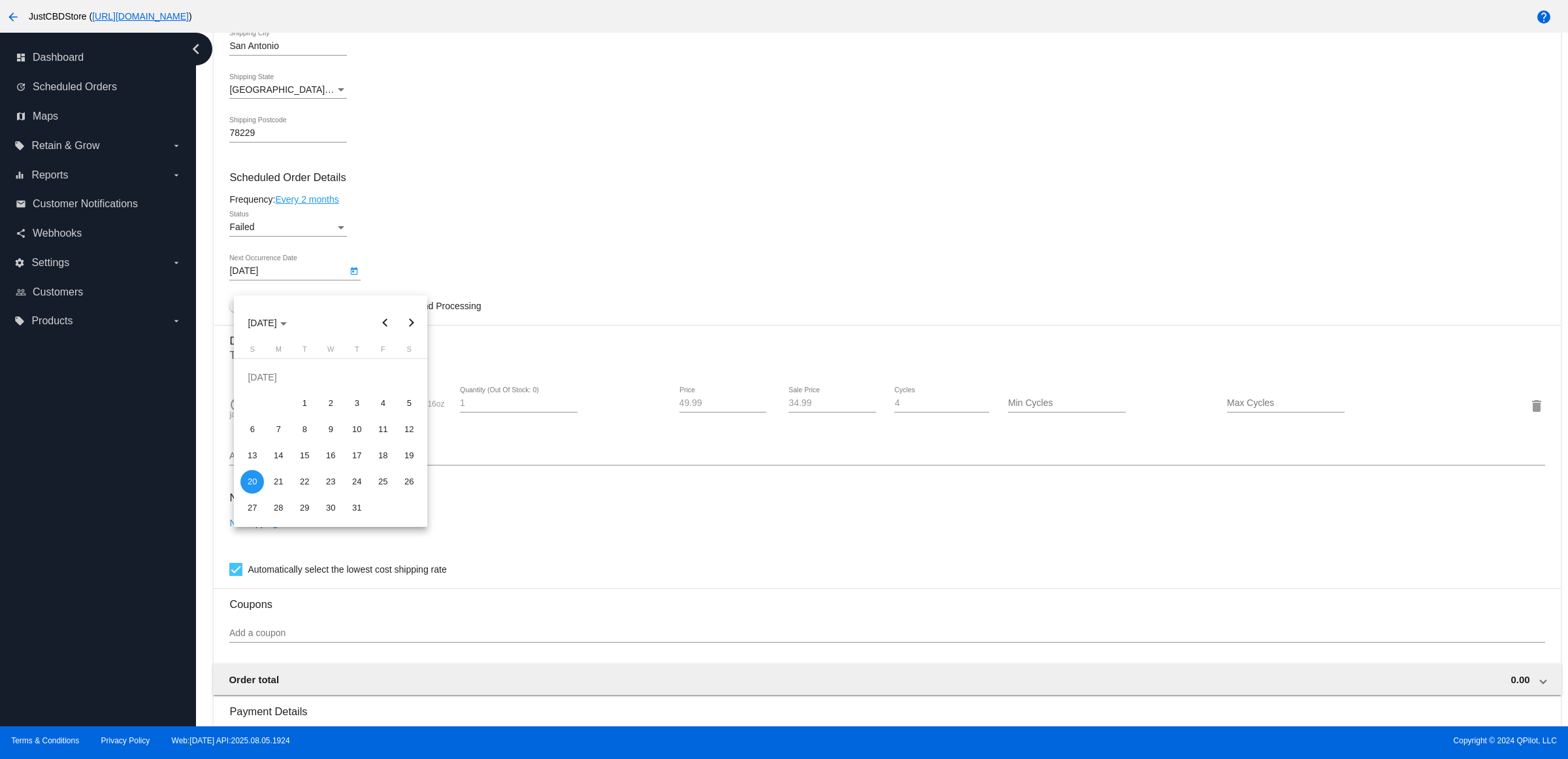
click at [449, 262] on div at bounding box center [784, 380] width 1568 height 759
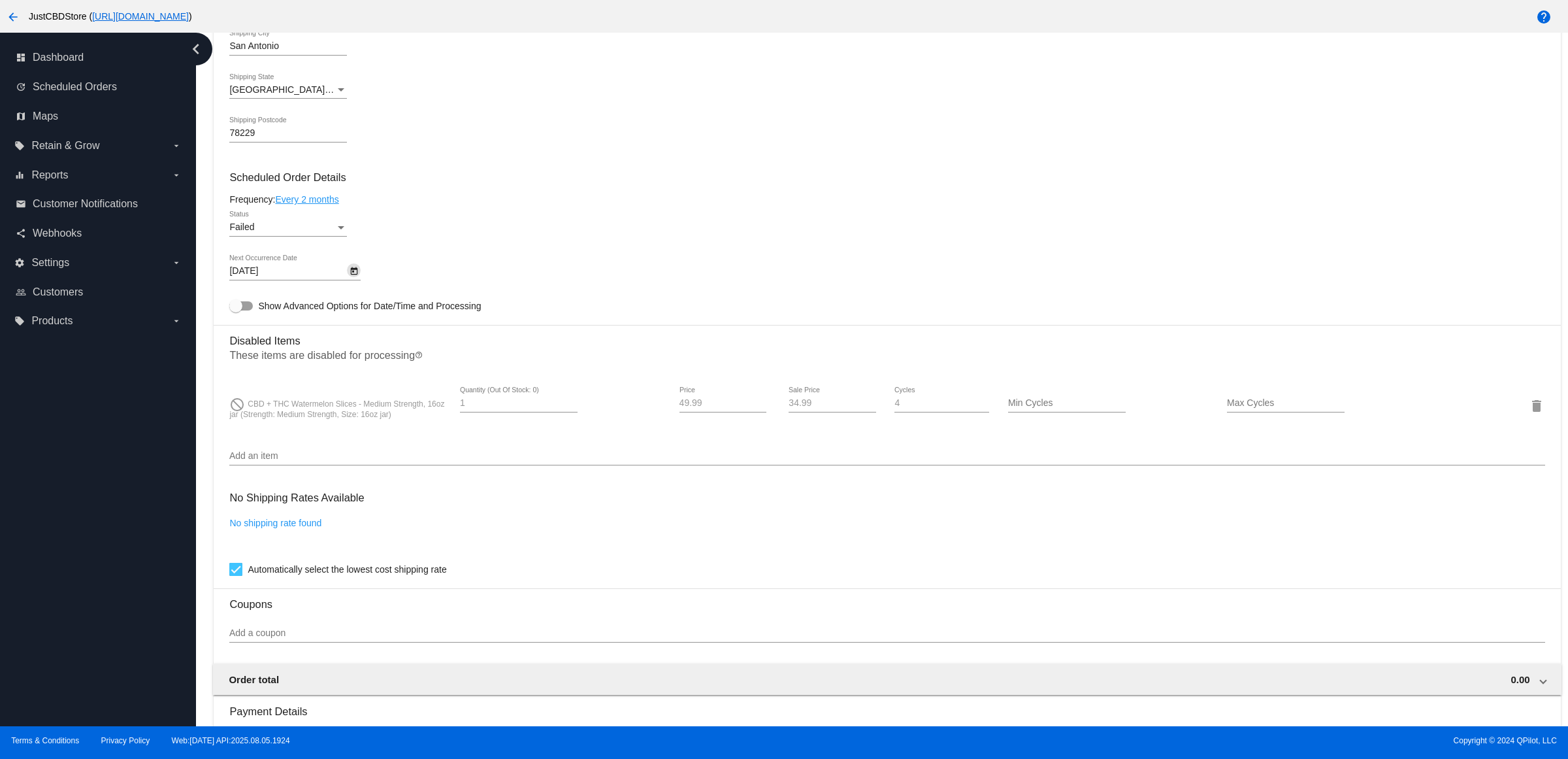
click at [341, 233] on div "Status" at bounding box center [341, 227] width 12 height 11
click at [321, 187] on span "Active" at bounding box center [293, 188] width 118 height 28
click at [357, 275] on icon "Open calendar" at bounding box center [354, 271] width 7 height 8
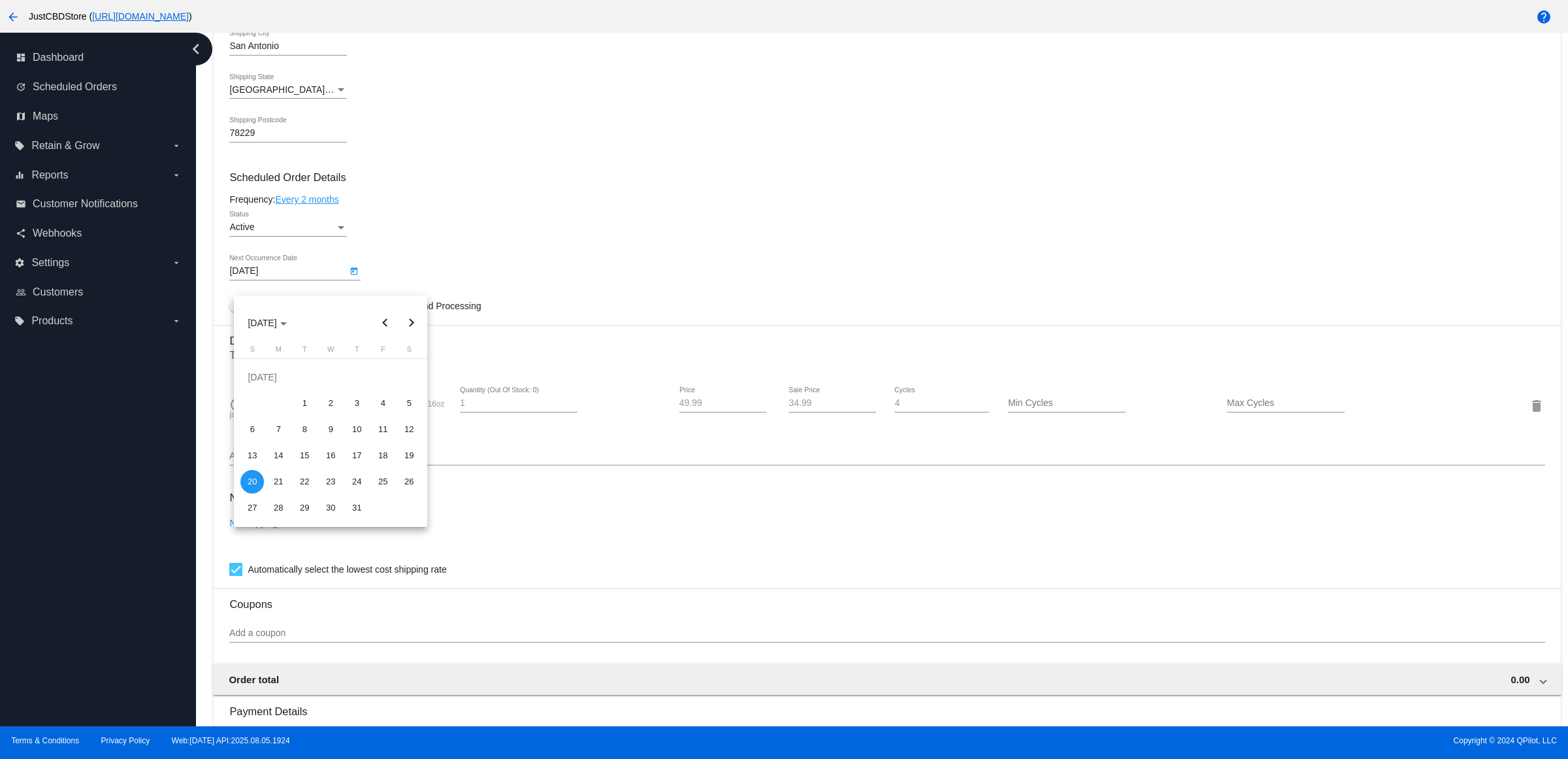
click at [417, 319] on button "Next month" at bounding box center [411, 323] width 26 height 26
click at [410, 321] on button "Next month" at bounding box center [411, 323] width 26 height 26
click at [410, 318] on button "Next month" at bounding box center [411, 323] width 26 height 26
click at [389, 318] on button "Previous month" at bounding box center [385, 323] width 26 height 26
click at [412, 320] on button "Next month" at bounding box center [411, 323] width 26 height 26
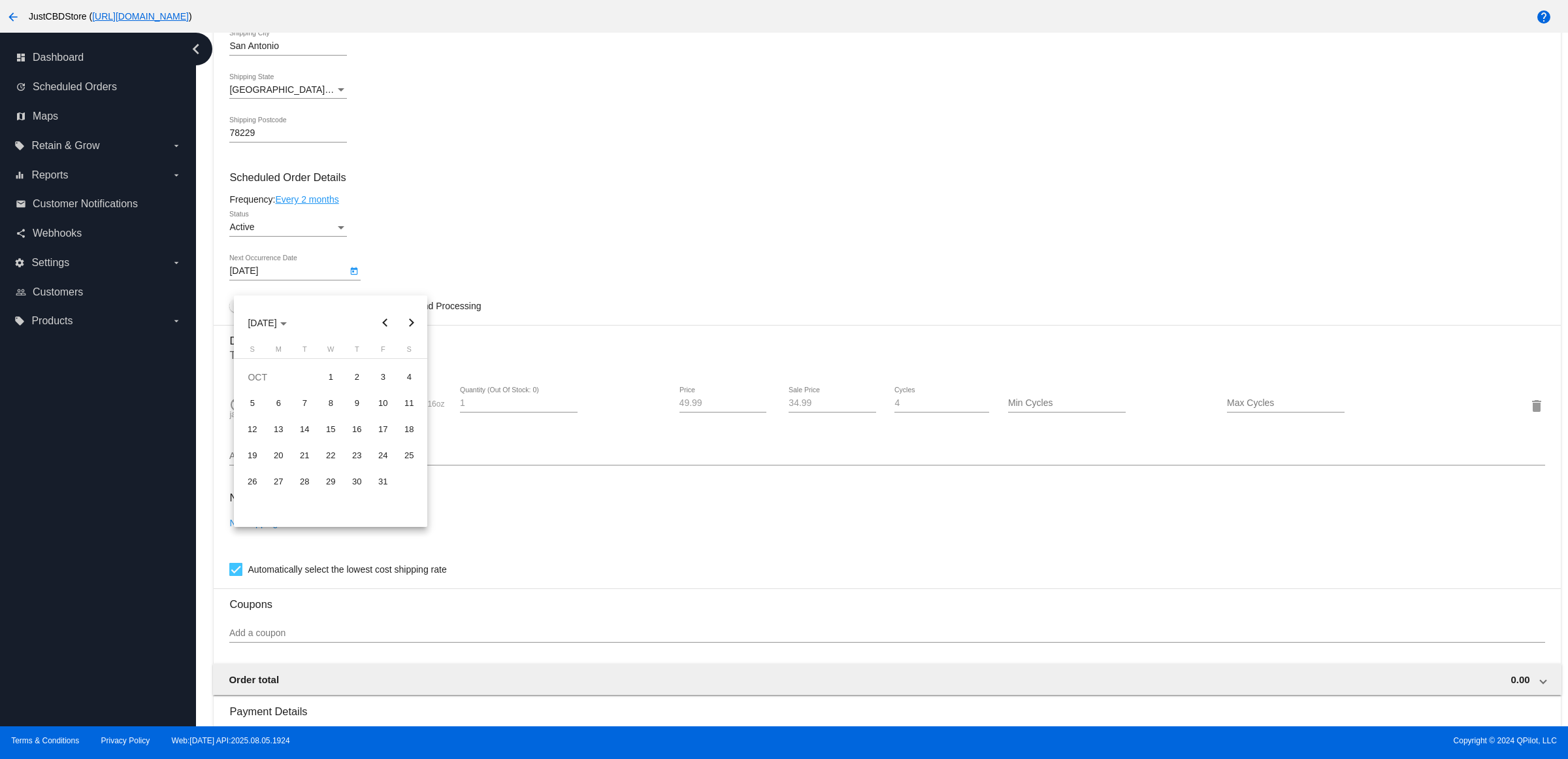
click at [385, 325] on button "Previous month" at bounding box center [385, 323] width 26 height 26
click at [410, 327] on button "Next month" at bounding box center [411, 323] width 26 height 26
click at [331, 381] on div "1" at bounding box center [330, 378] width 24 height 24
type input "[DATE]"
click at [593, 233] on div "Active Status" at bounding box center [887, 229] width 1315 height 37
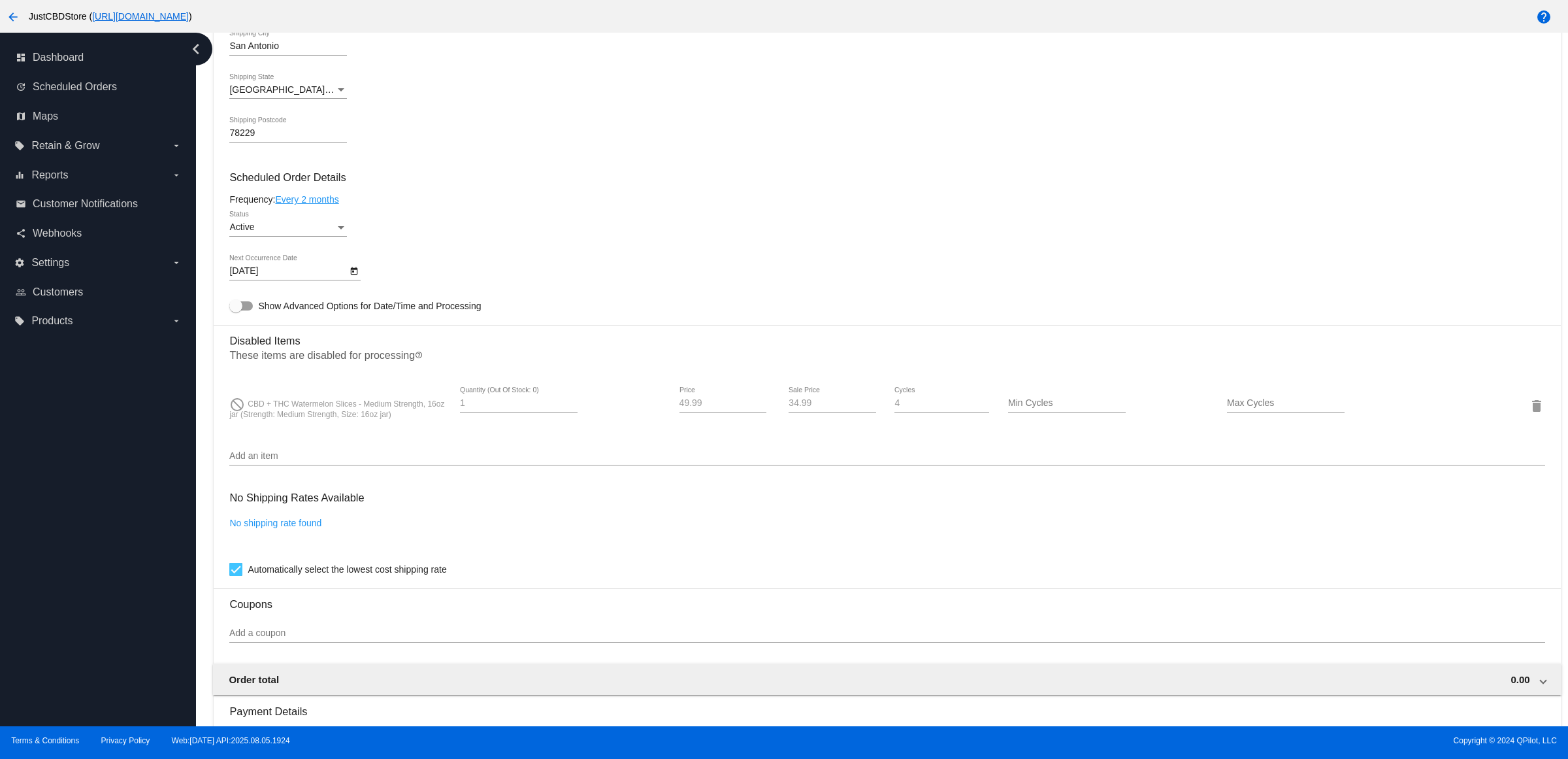
scroll to position [1008, 0]
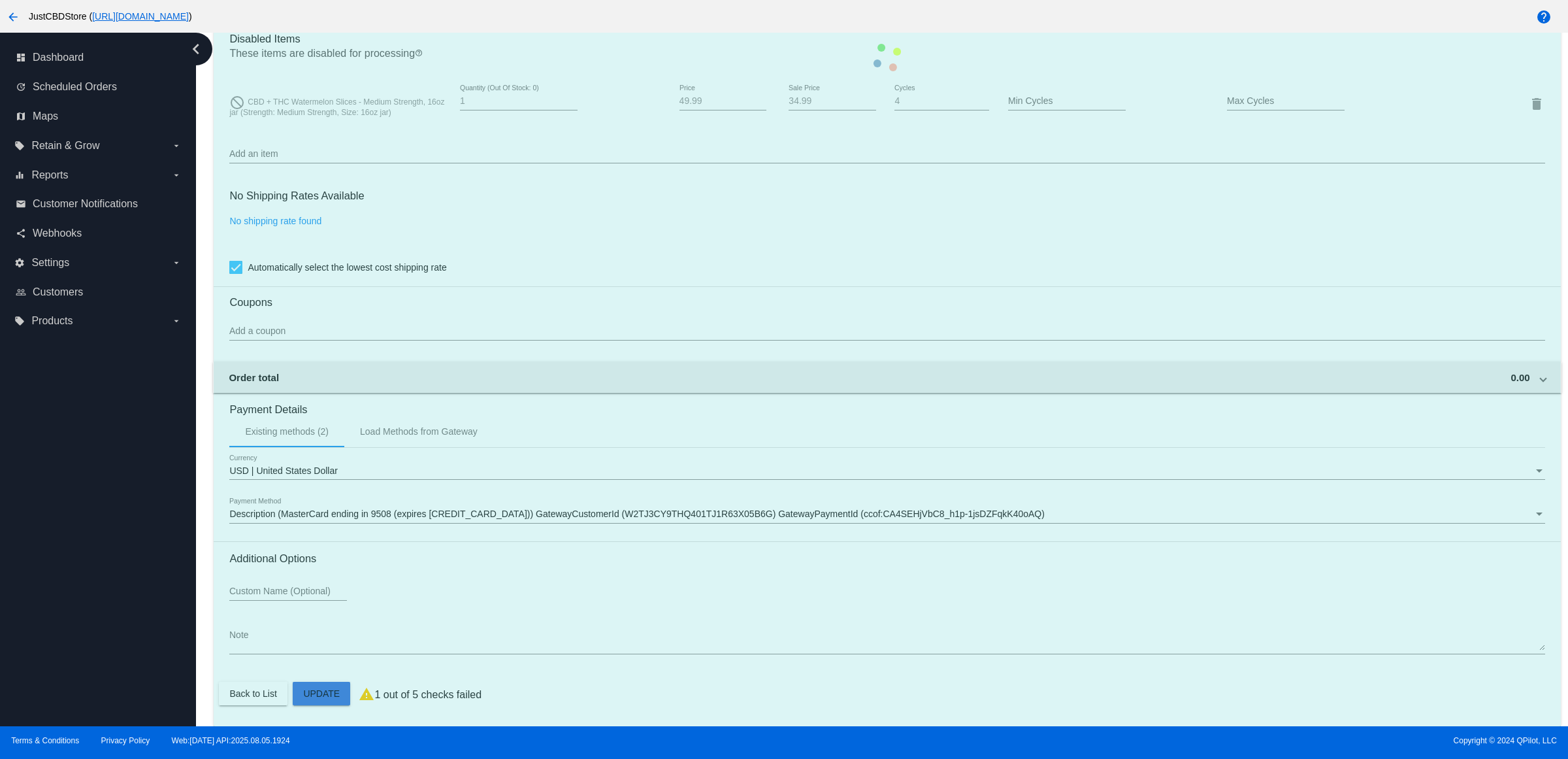
click at [328, 690] on mat-card "Customer 5383559: [PERSON_NAME] [EMAIL_ADDRESS][DOMAIN_NAME] Customer Shipping …" at bounding box center [887, 58] width 1347 height 1338
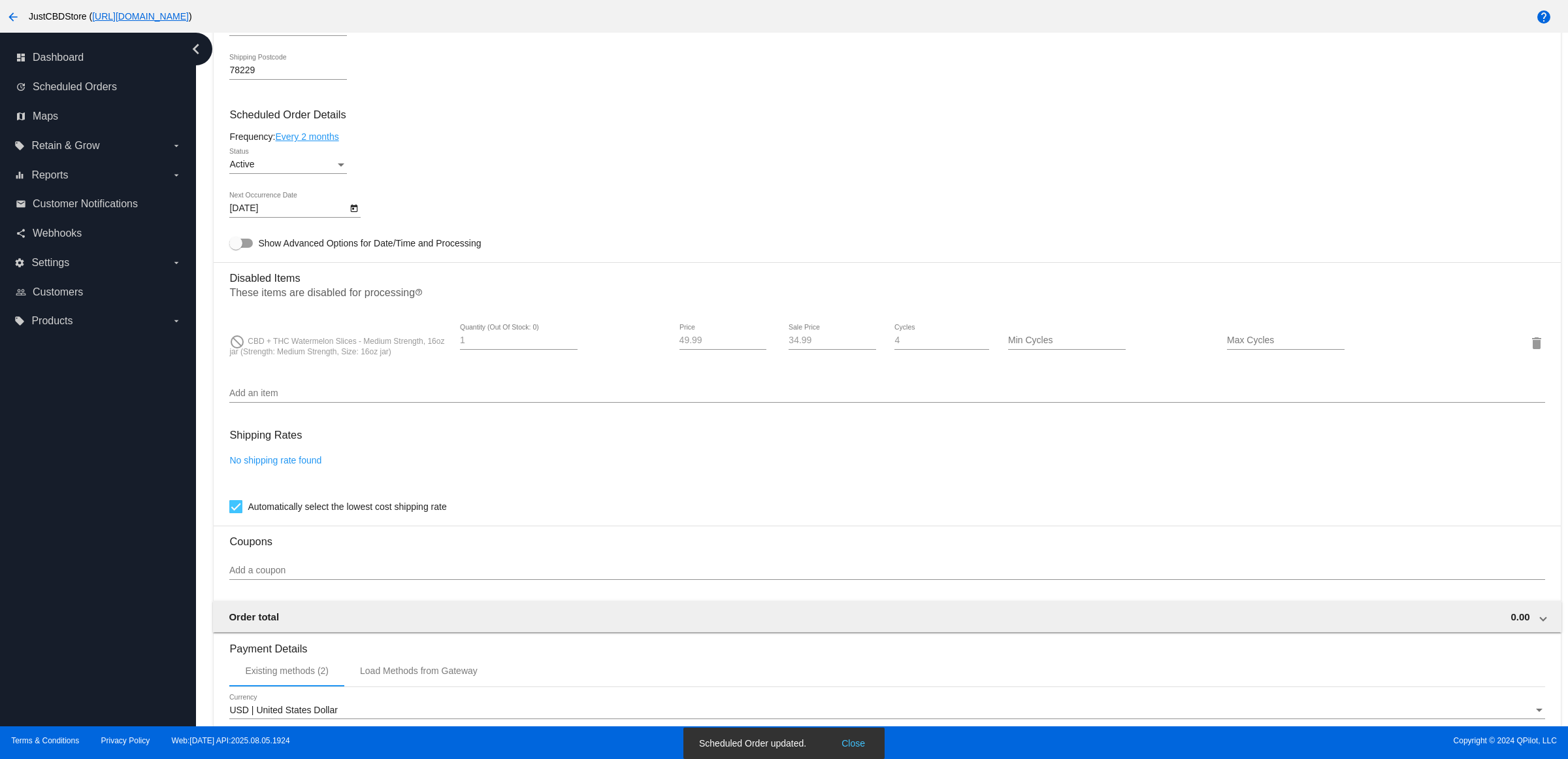
scroll to position [517, 0]
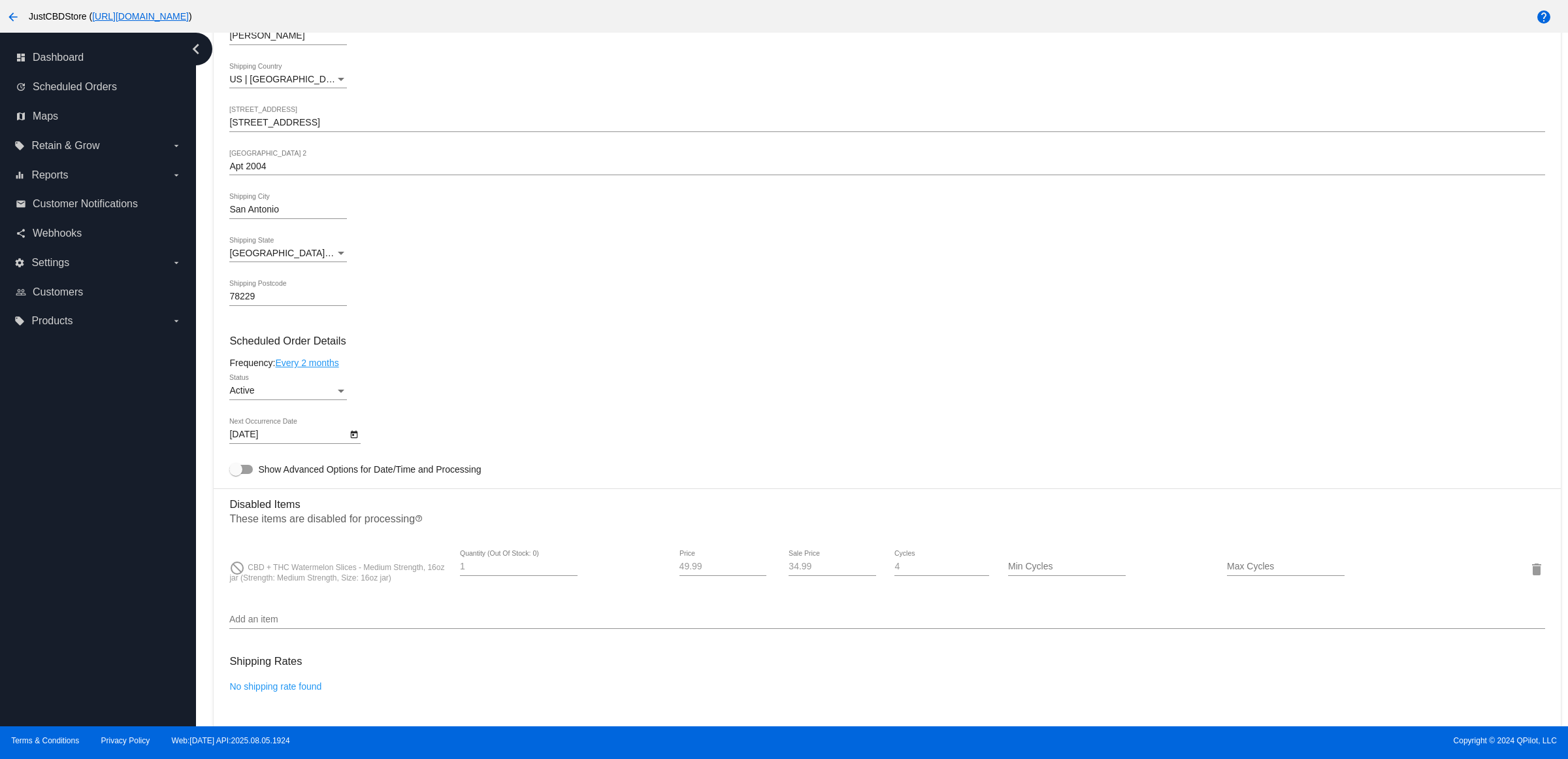
click at [357, 442] on icon "Open calendar" at bounding box center [354, 435] width 9 height 16
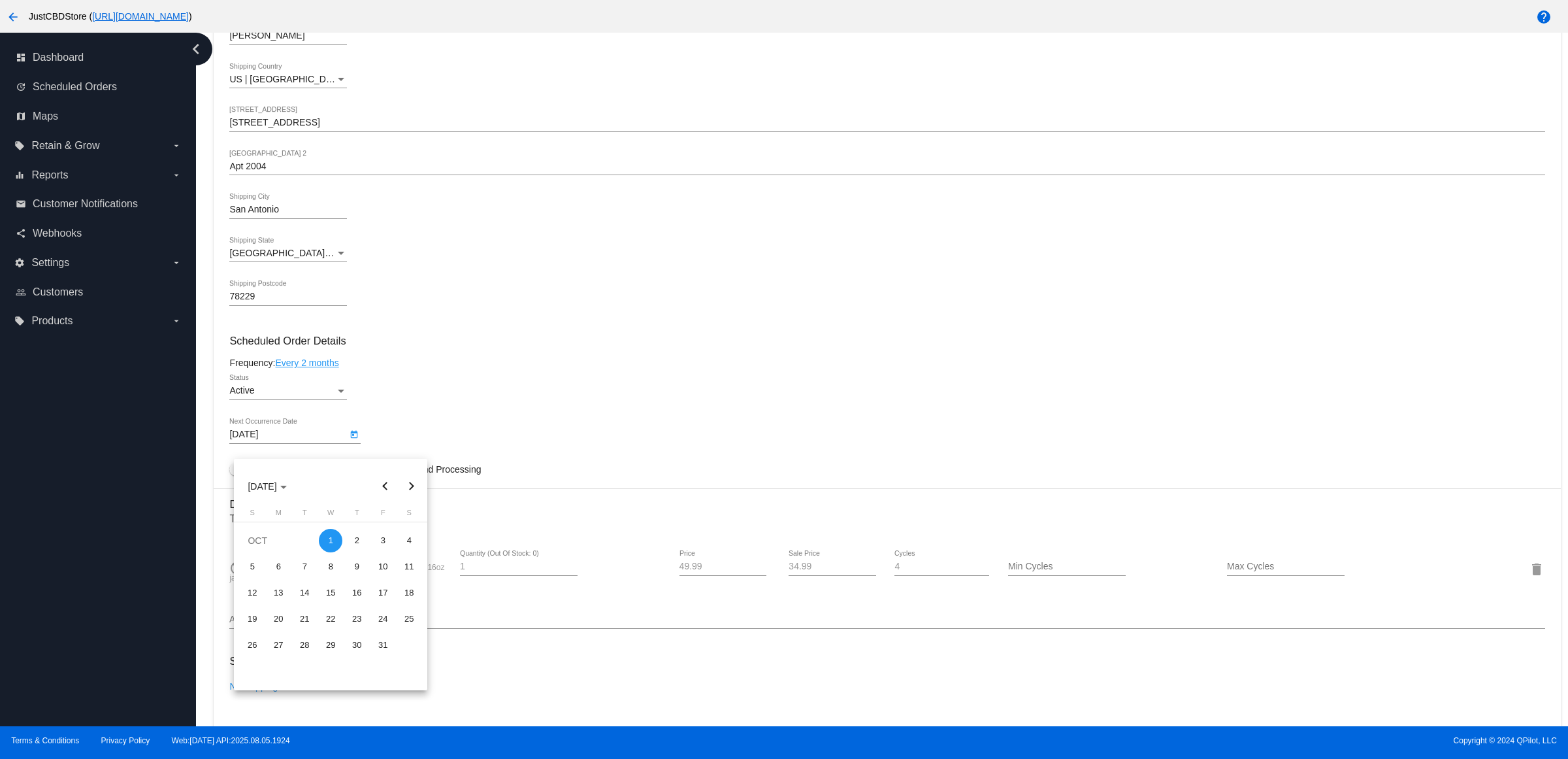
click at [543, 383] on div at bounding box center [784, 380] width 1568 height 759
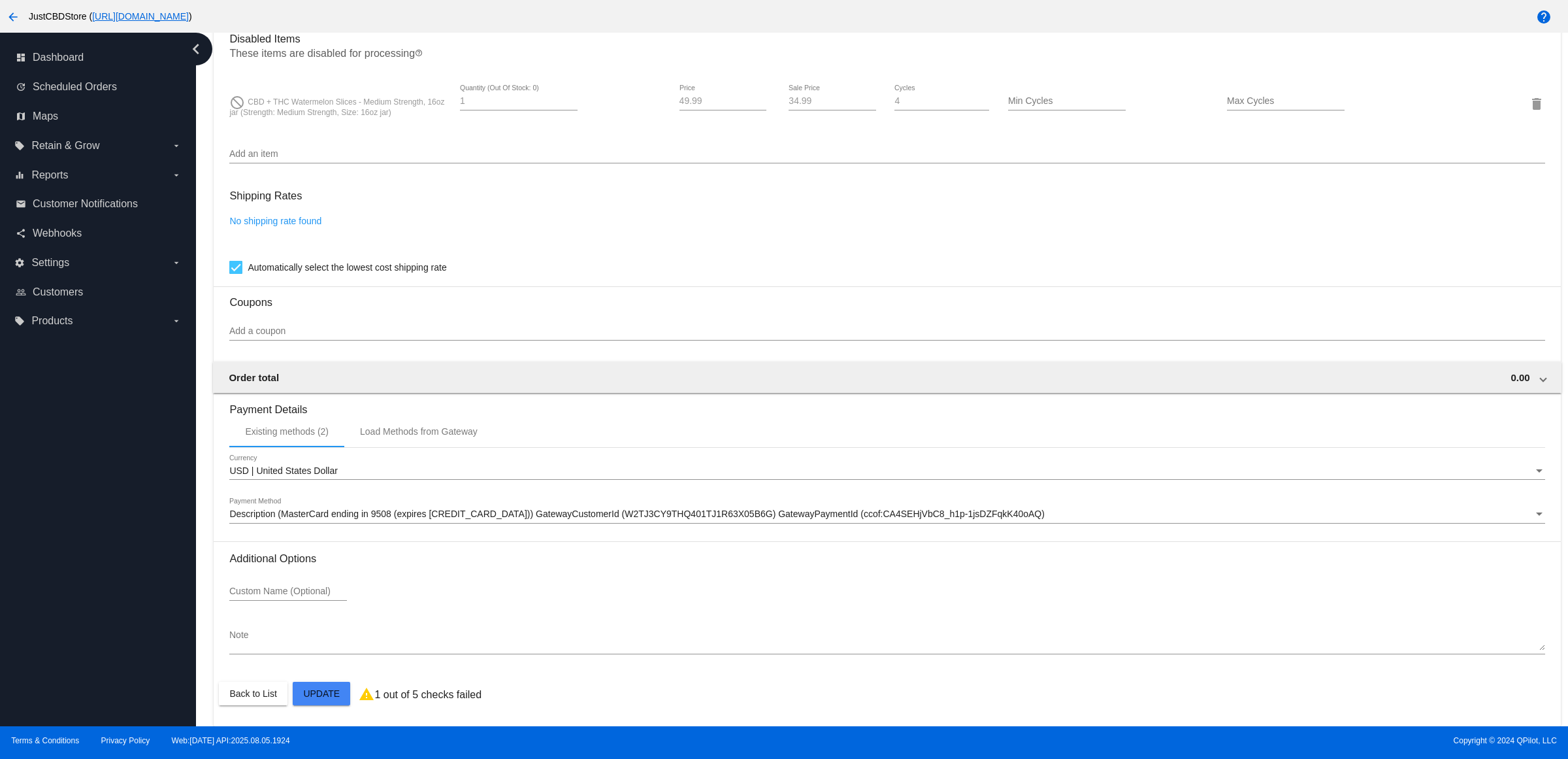
scroll to position [1008, 0]
